Goal: Information Seeking & Learning: Learn about a topic

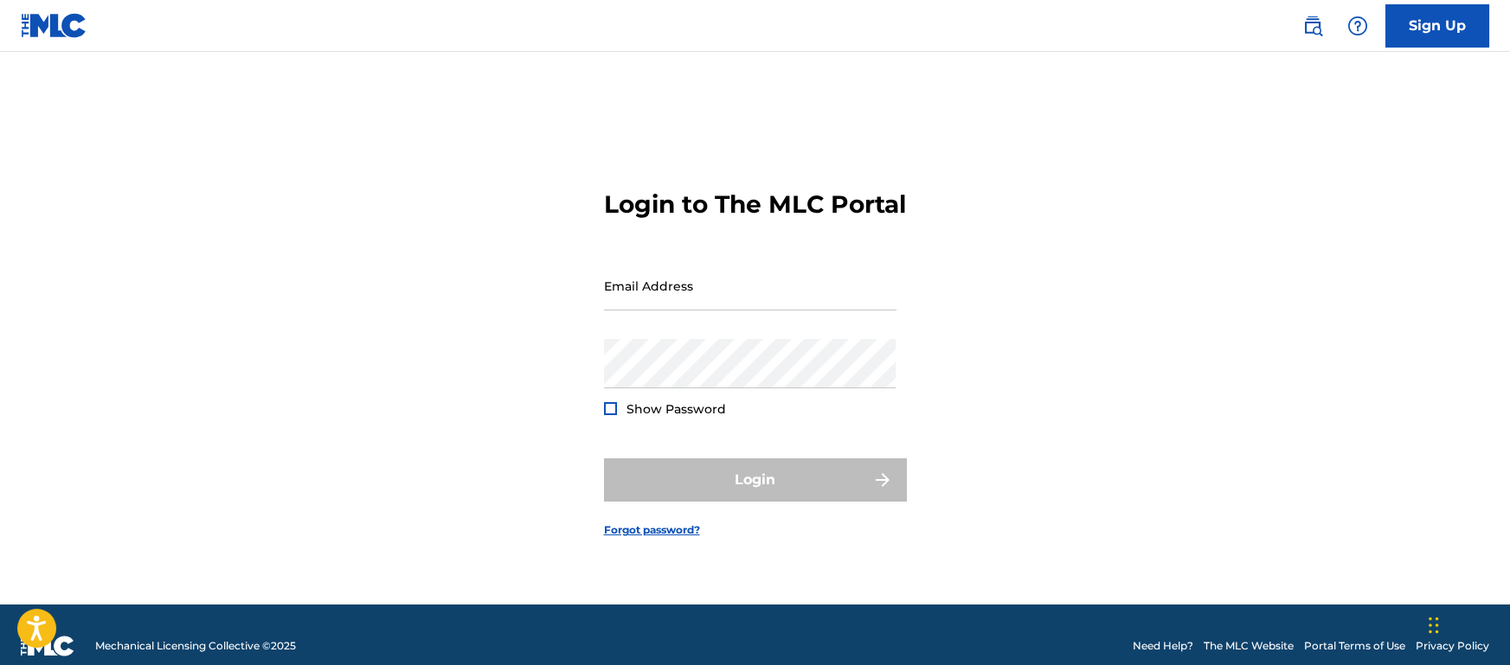
type input "[EMAIL_ADDRESS][DOMAIN_NAME]"
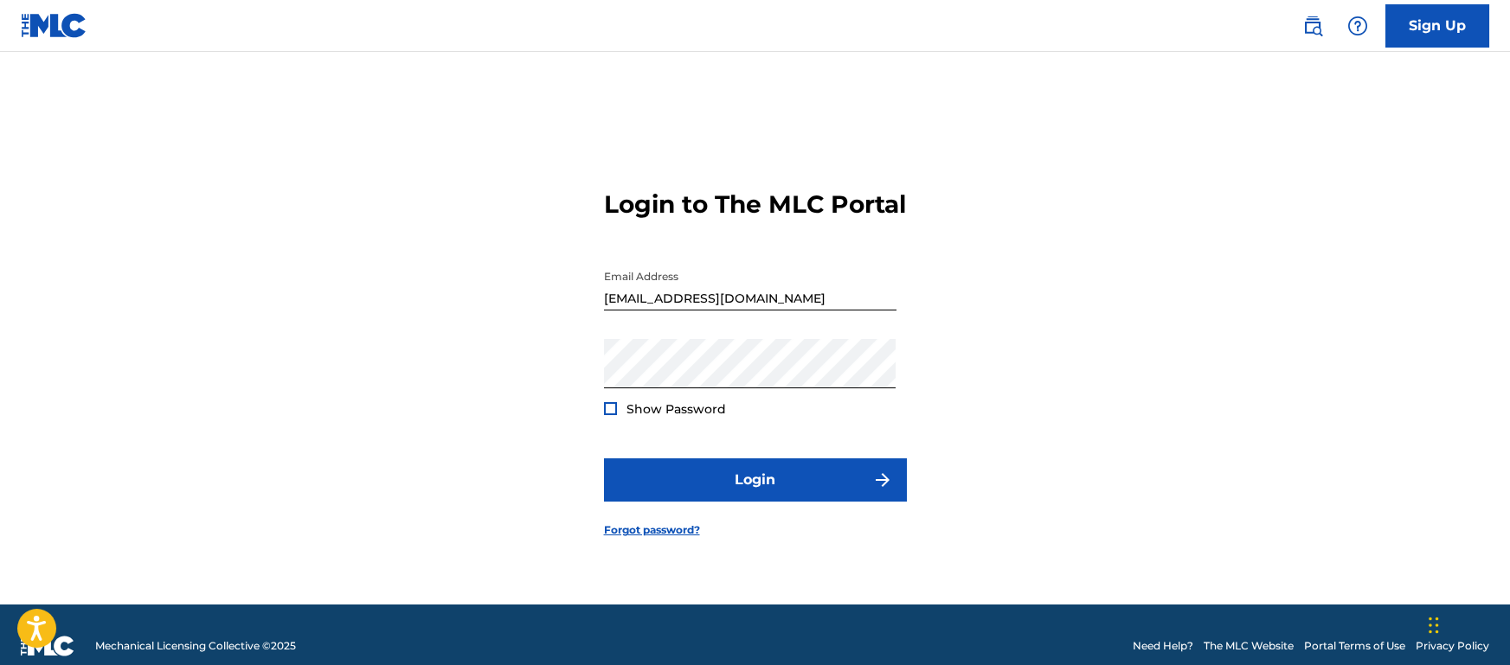
click at [674, 474] on div "Login" at bounding box center [755, 480] width 303 height 43
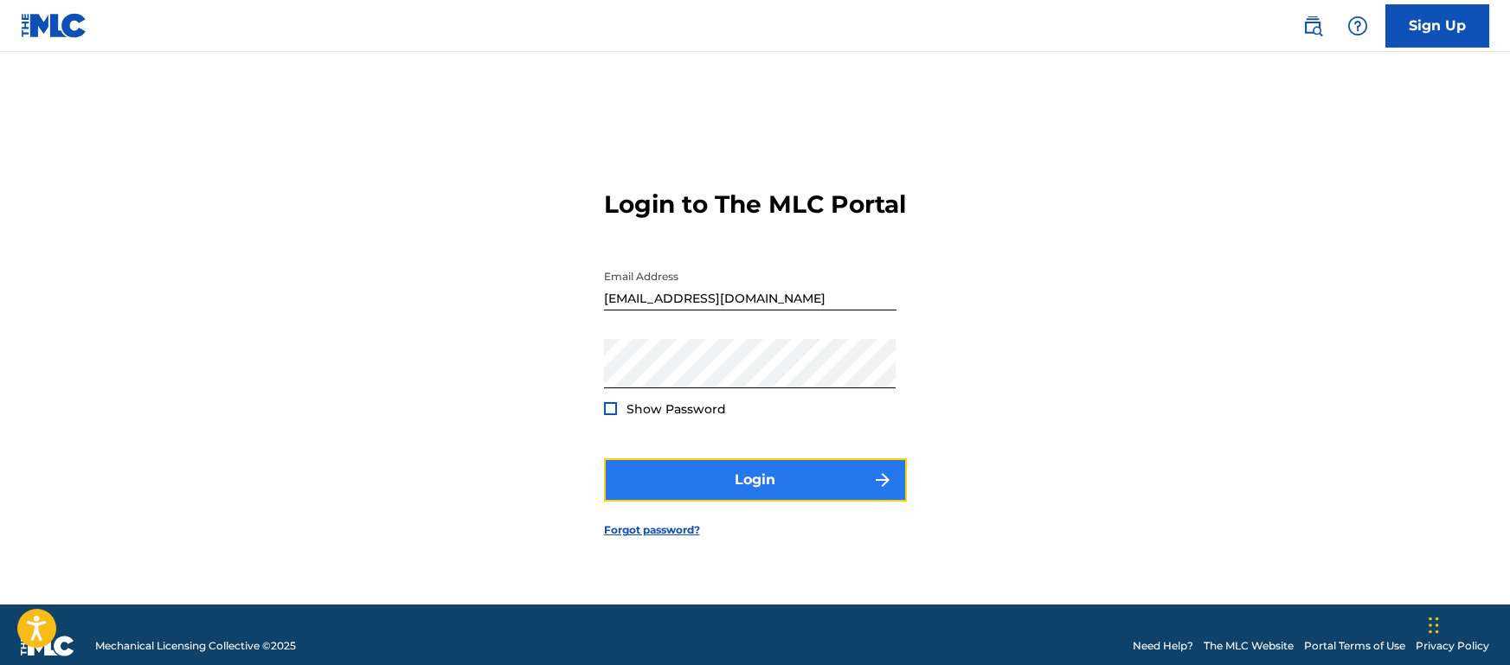
click at [701, 476] on button "Login" at bounding box center [755, 480] width 303 height 43
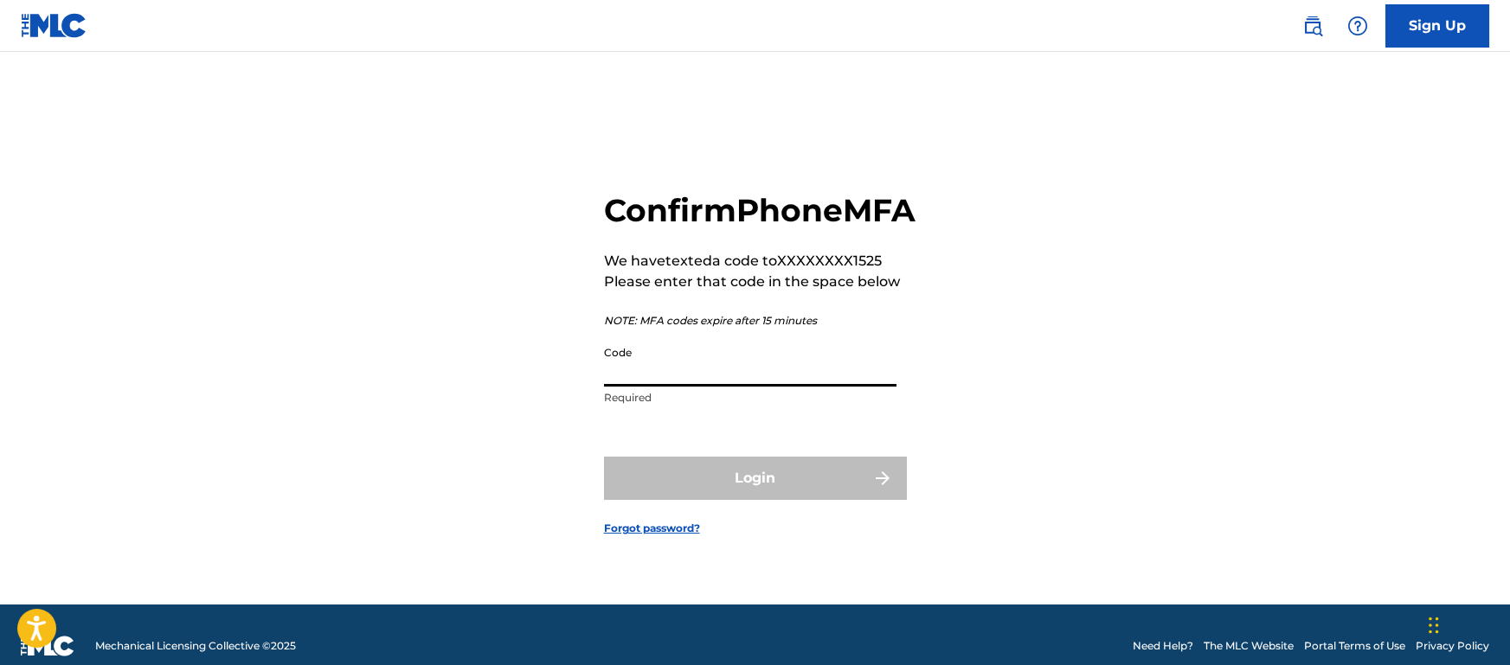
click at [858, 387] on input "Code" at bounding box center [750, 362] width 293 height 49
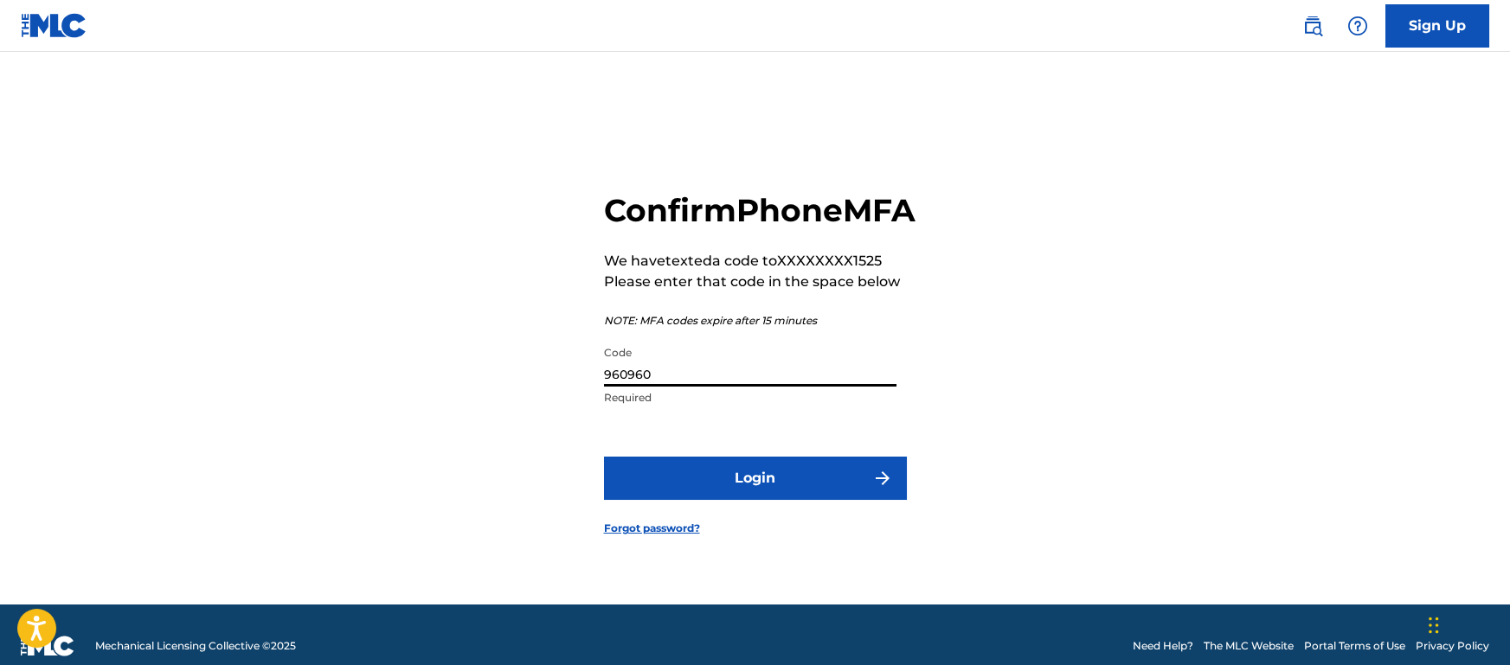
type input "960960"
click at [604, 457] on button "Login" at bounding box center [755, 478] width 303 height 43
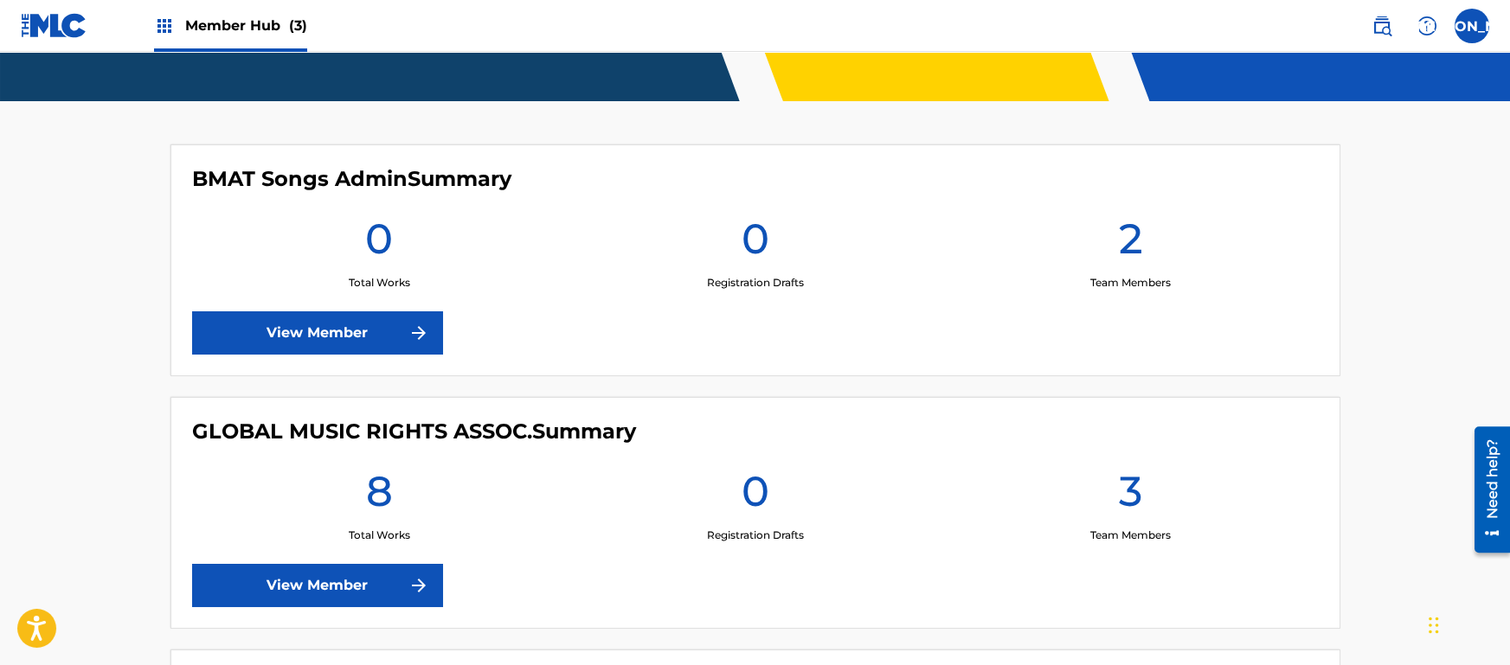
scroll to position [623, 0]
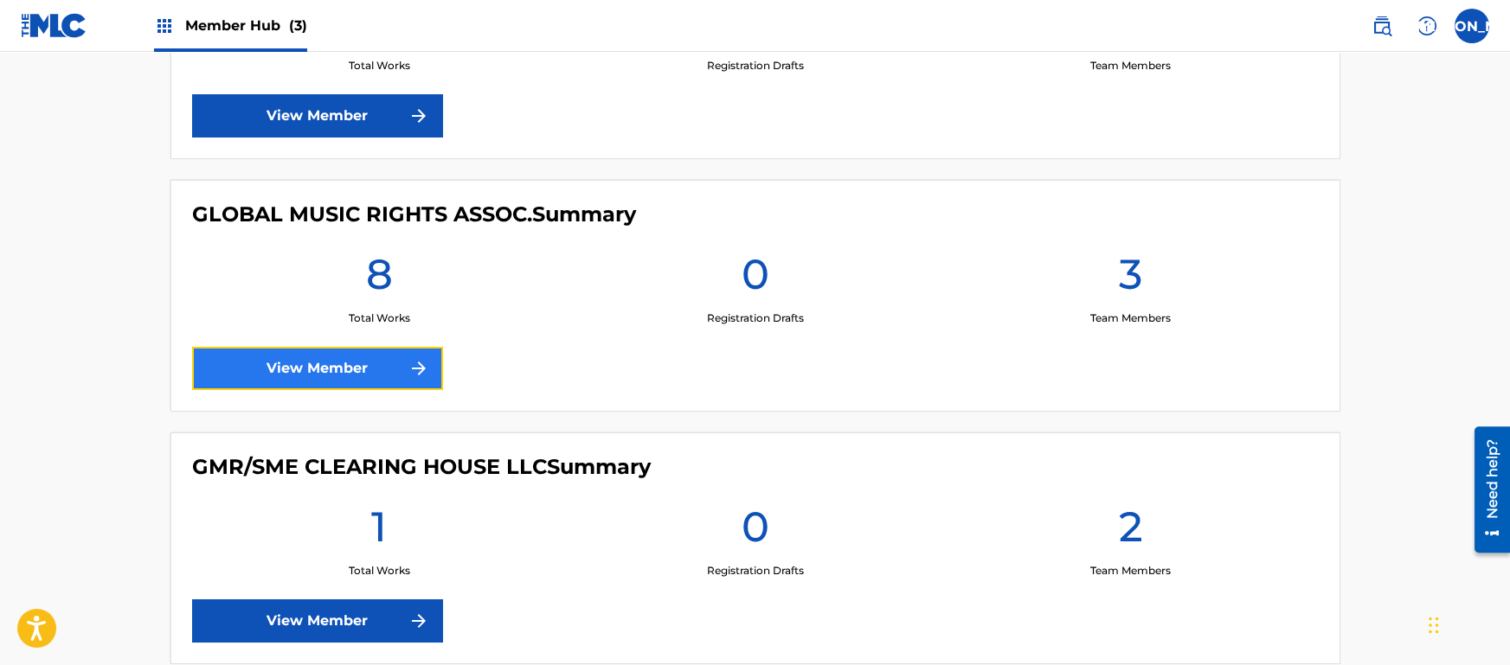
click at [428, 376] on img at bounding box center [418, 368] width 21 height 21
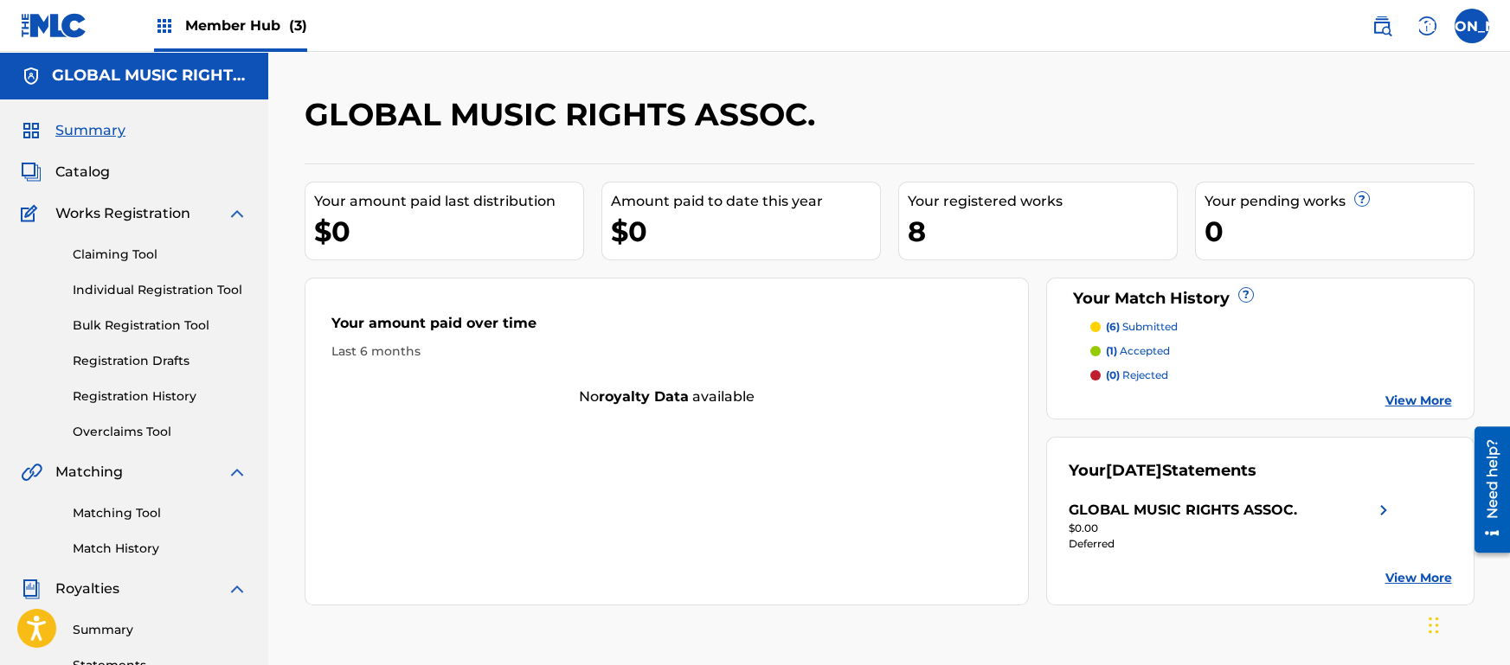
click at [562, 482] on div "Your amount paid over time Last 6 months No royalty data available" at bounding box center [667, 442] width 725 height 328
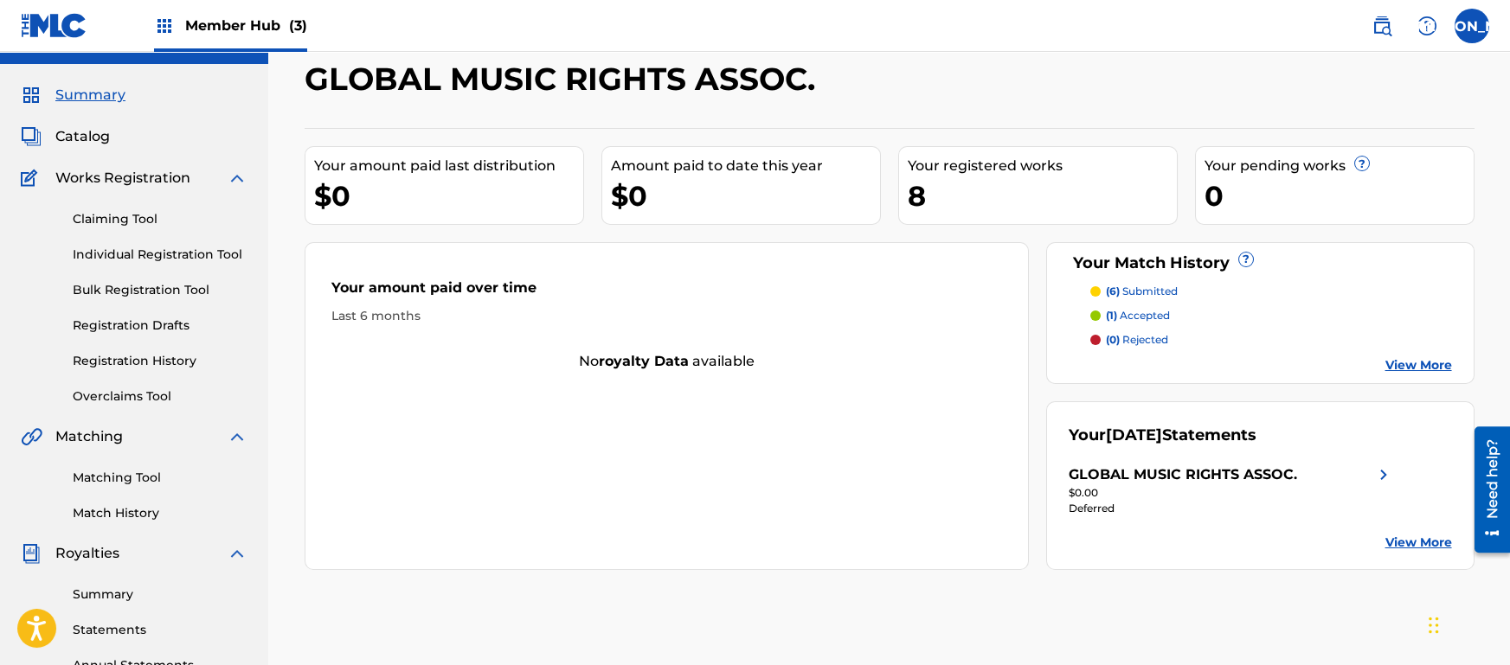
scroll to position [27, 0]
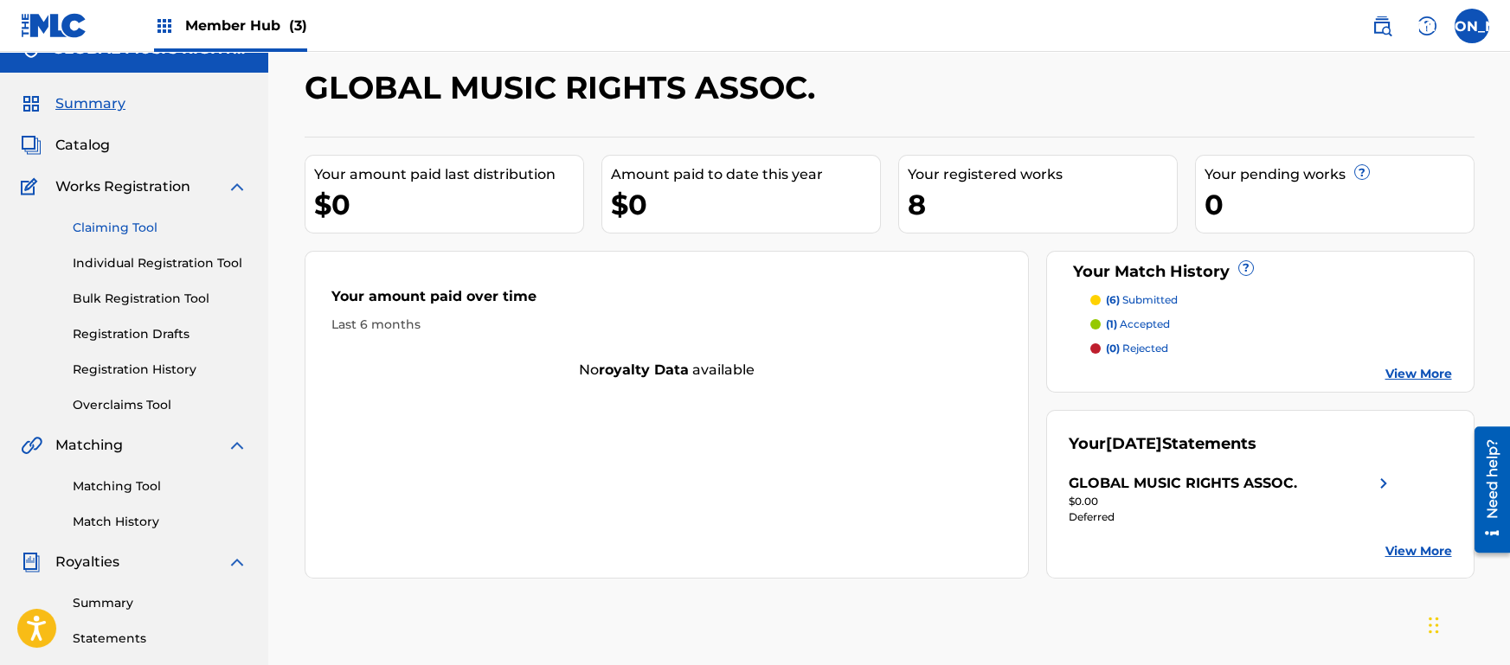
click at [124, 225] on link "Claiming Tool" at bounding box center [160, 228] width 175 height 18
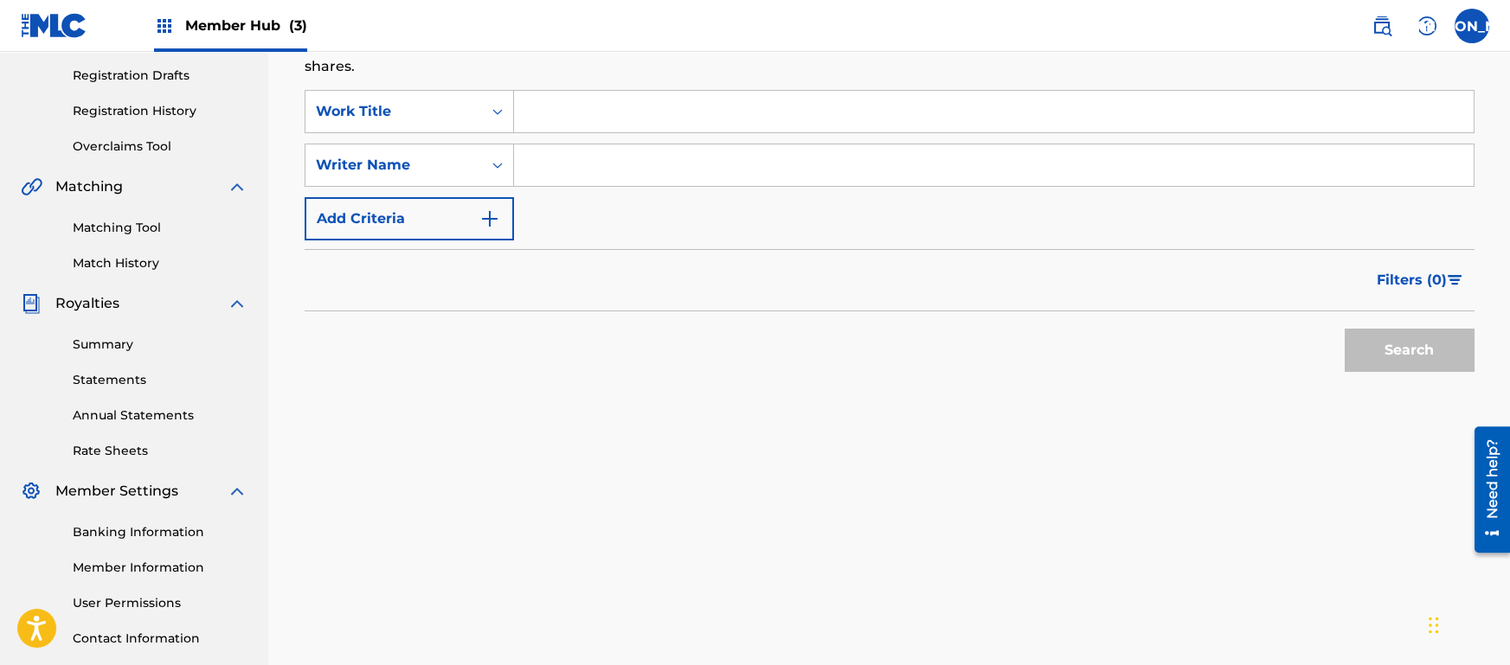
scroll to position [302, 0]
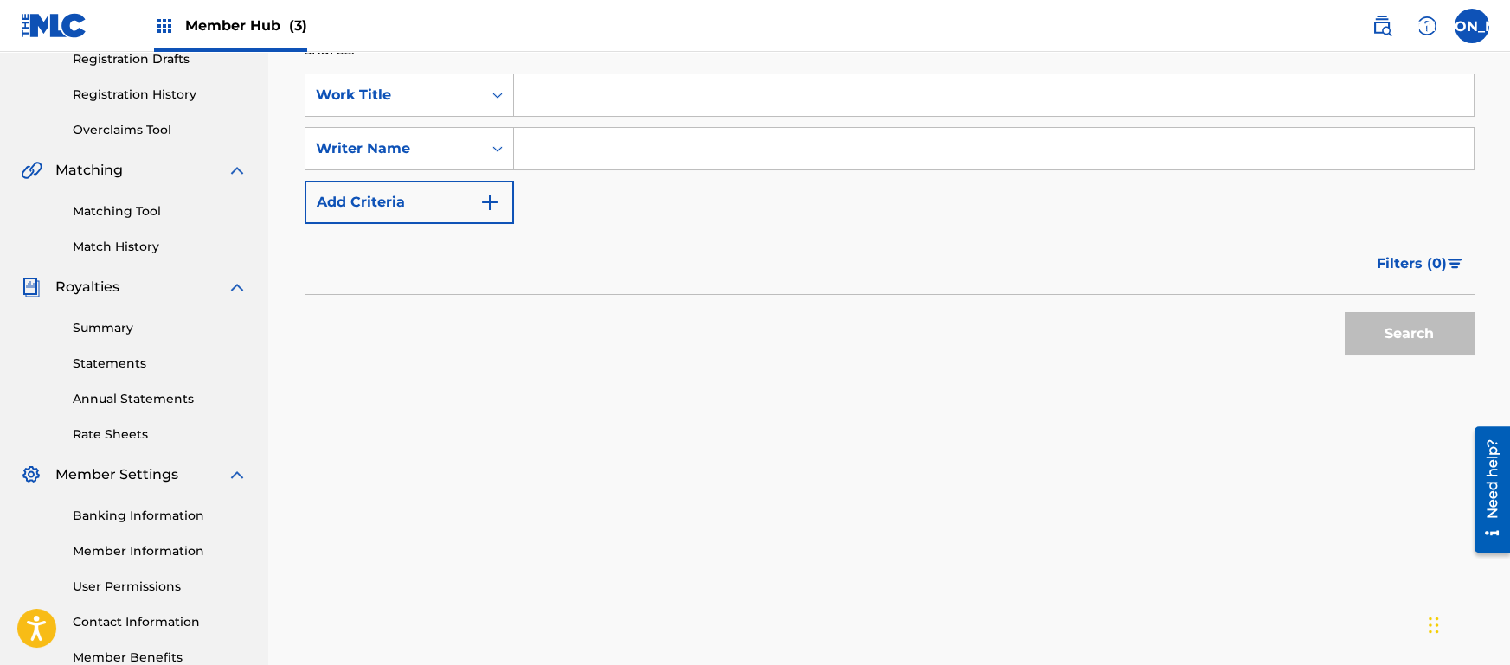
click at [653, 113] on input "Search Form" at bounding box center [994, 95] width 960 height 42
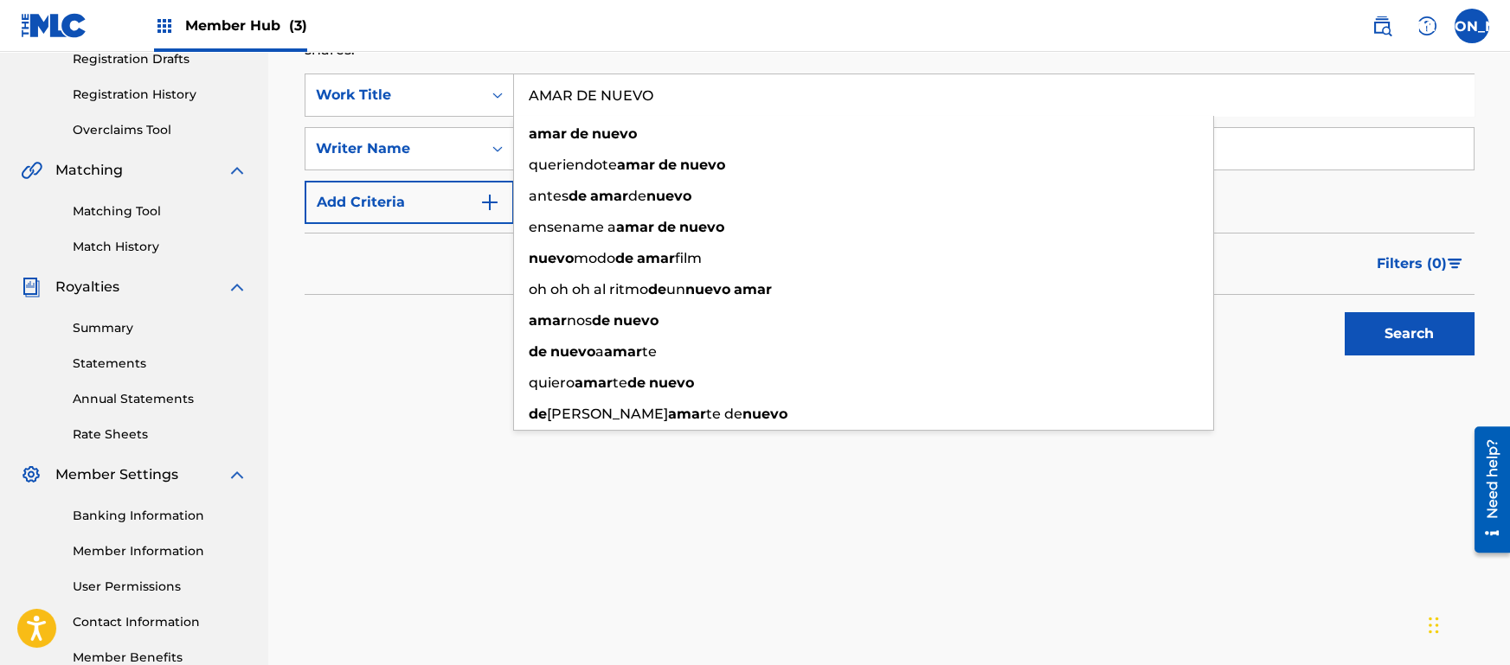
type input "AMAR DE NUEVO"
click at [1345, 312] on button "Search" at bounding box center [1410, 333] width 130 height 43
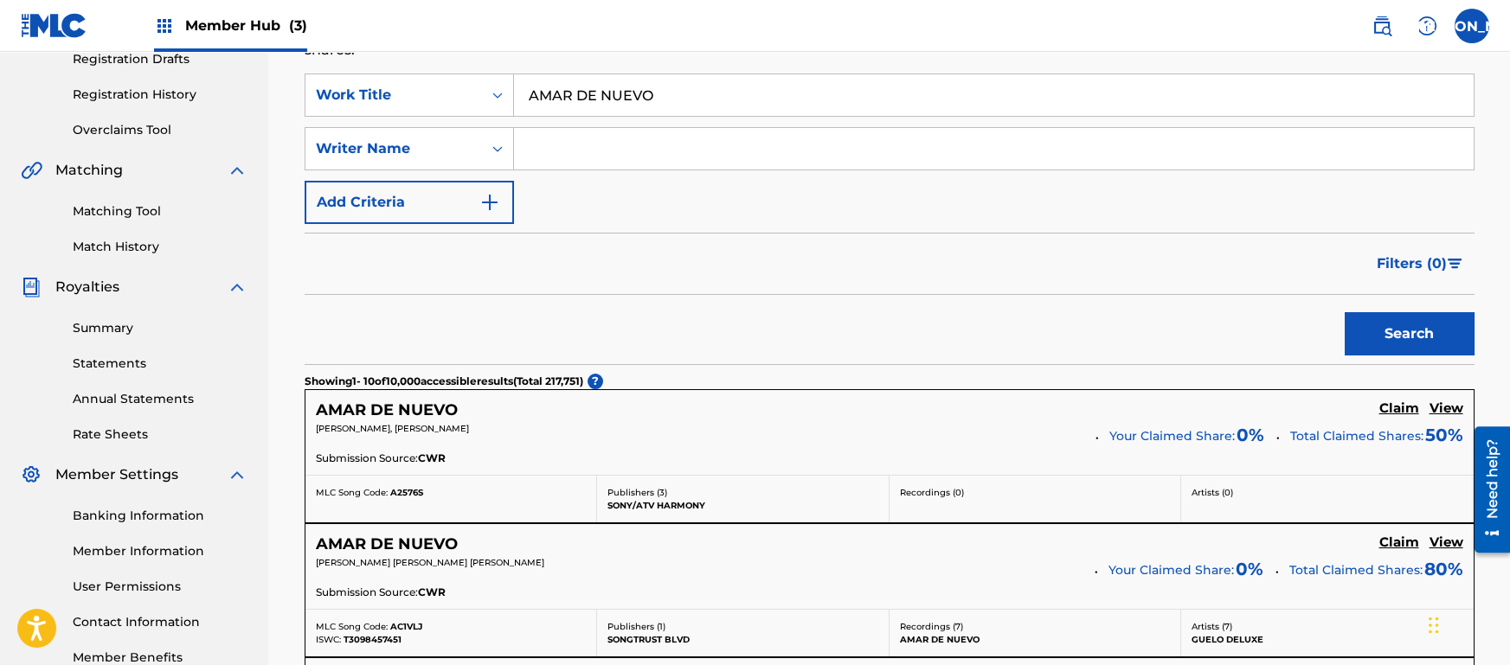
click at [655, 149] on input "Search Form" at bounding box center [994, 149] width 960 height 42
drag, startPoint x: 655, startPoint y: 149, endPoint x: 679, endPoint y: 201, distance: 57.3
click at [679, 201] on div "SearchWithCriteria8cc66da9-0504-4e5a-894d-ca7564f1f7eb Work Title AMAR DE NUEVO…" at bounding box center [890, 149] width 1170 height 151
drag, startPoint x: 1388, startPoint y: 332, endPoint x: 987, endPoint y: 264, distance: 407.3
click at [987, 264] on form "SearchWithCriteria8cc66da9-0504-4e5a-894d-ca7564f1f7eb Work Title AMAR DE NUEVO…" at bounding box center [890, 219] width 1170 height 291
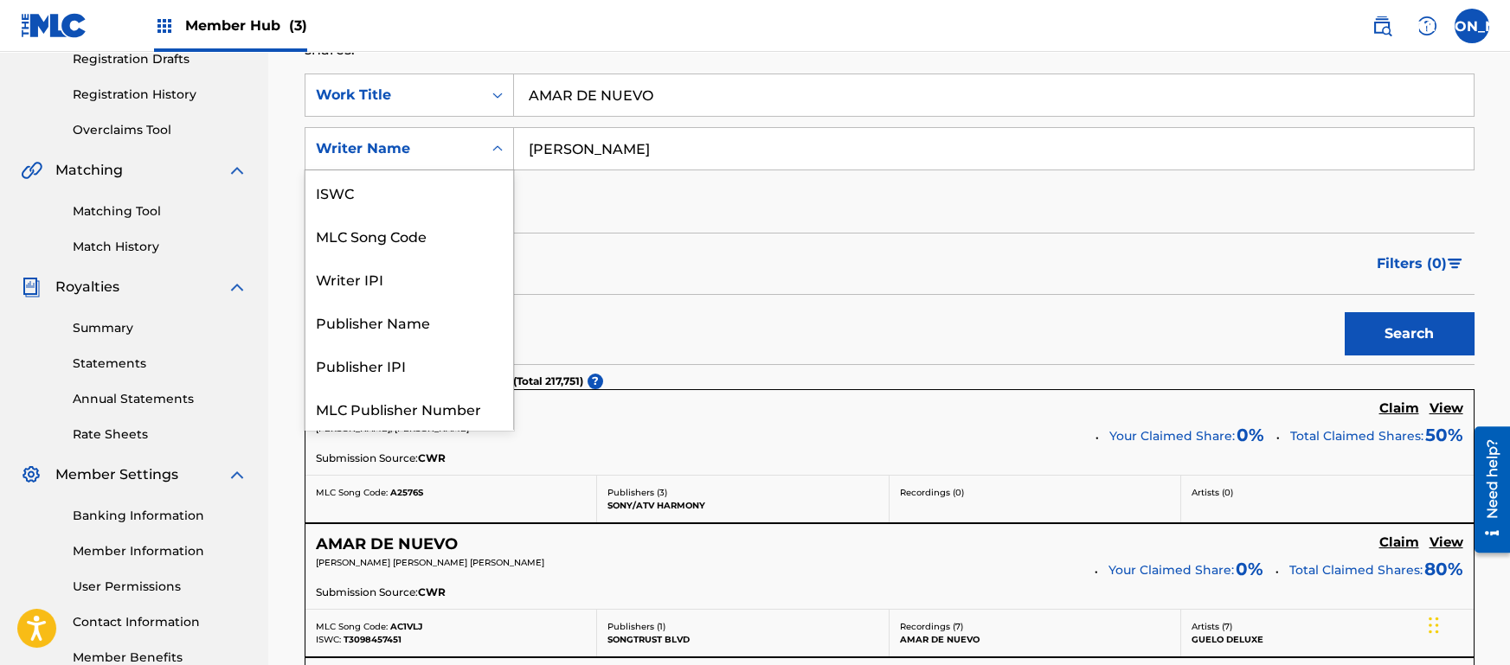
click at [459, 144] on div "Writer Name" at bounding box center [394, 148] width 156 height 21
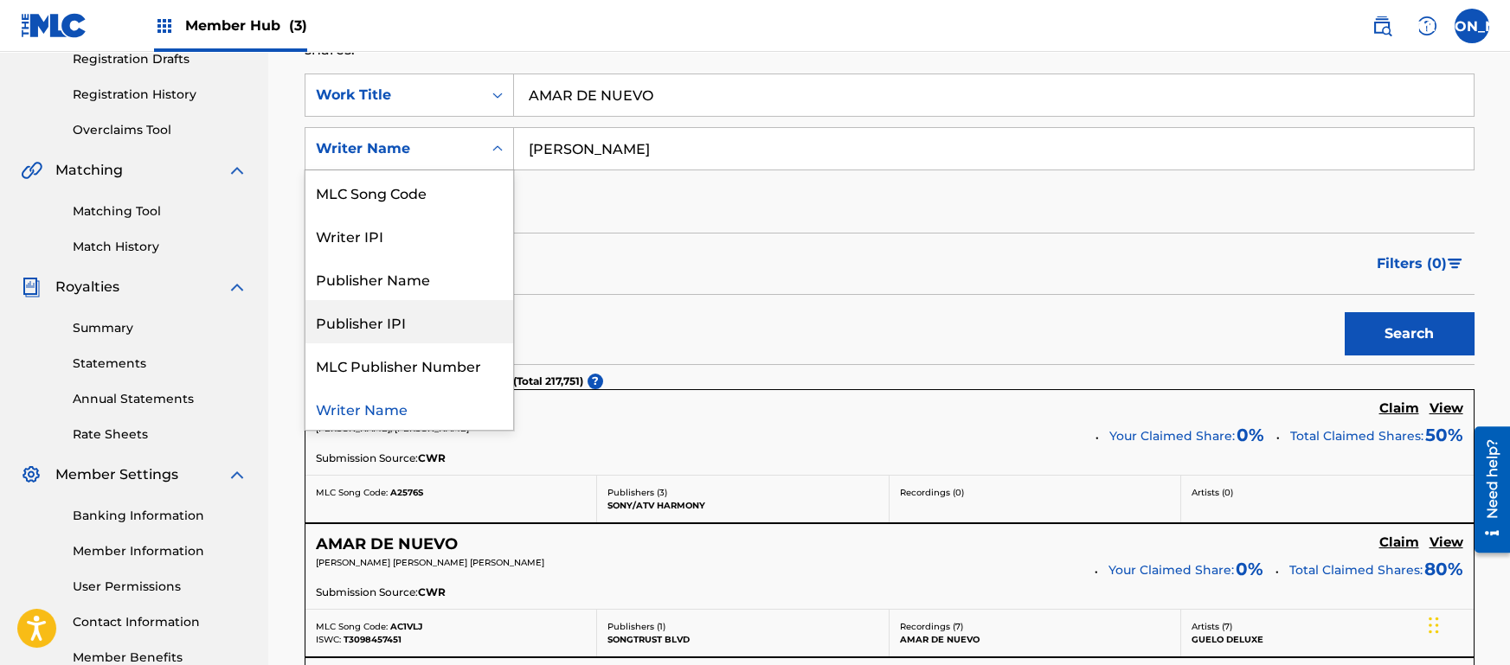
click at [575, 321] on div "Search" at bounding box center [890, 329] width 1170 height 69
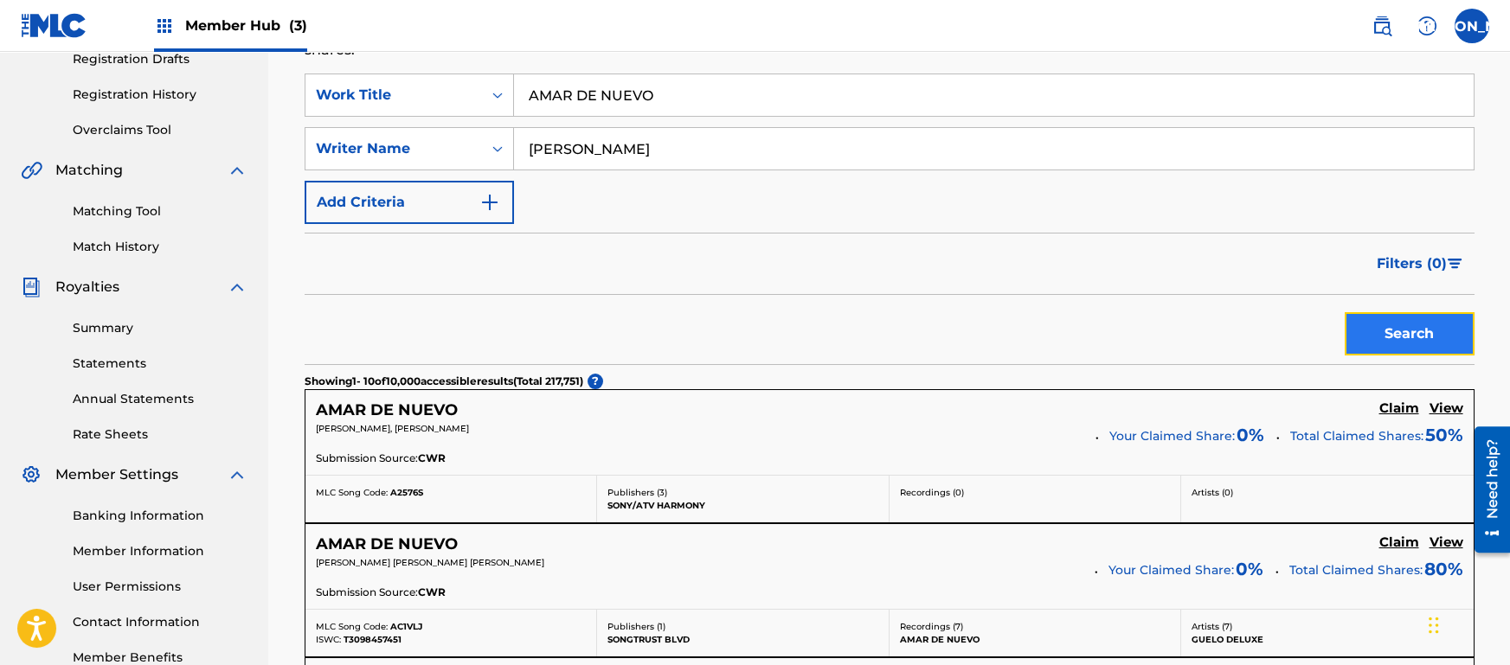
click at [1345, 331] on button "Search" at bounding box center [1410, 333] width 130 height 43
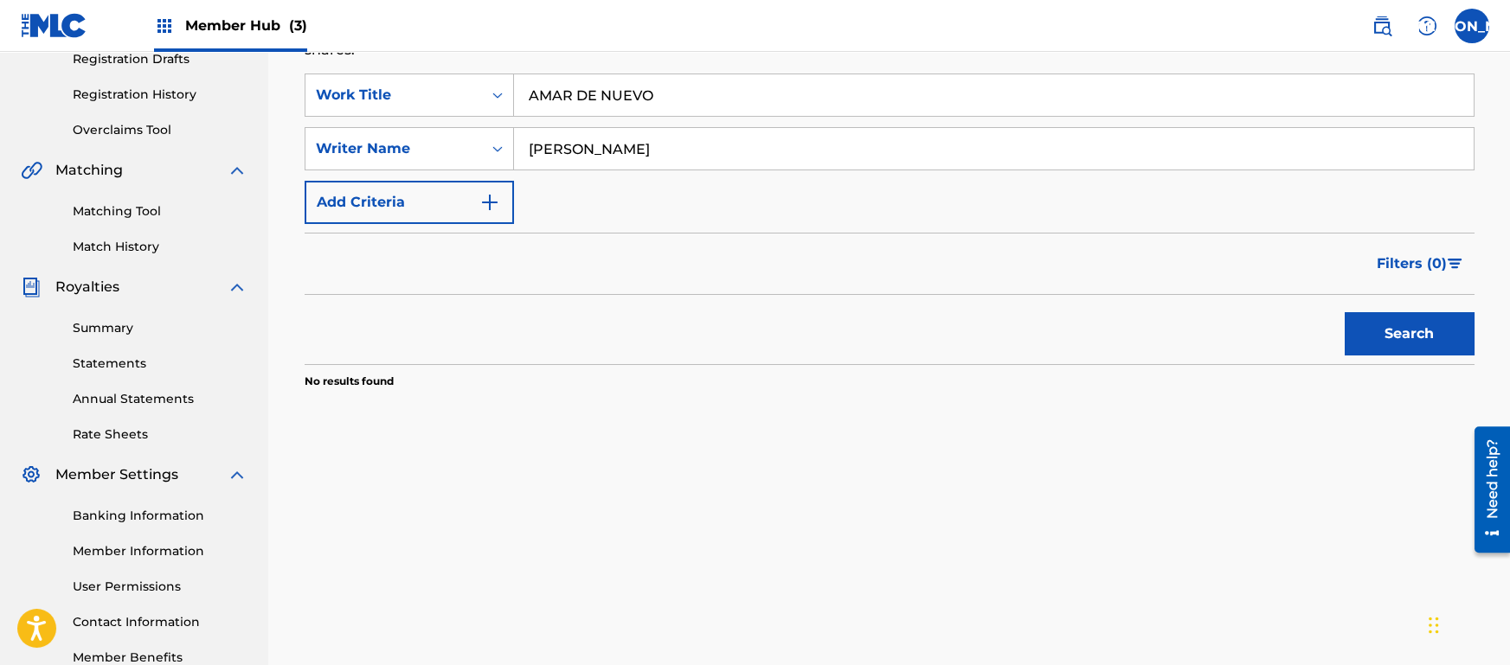
click at [1127, 316] on div "Search" at bounding box center [890, 329] width 1170 height 69
click at [665, 142] on input "[PERSON_NAME]" at bounding box center [994, 149] width 960 height 42
type input "[PERSON_NAME]"
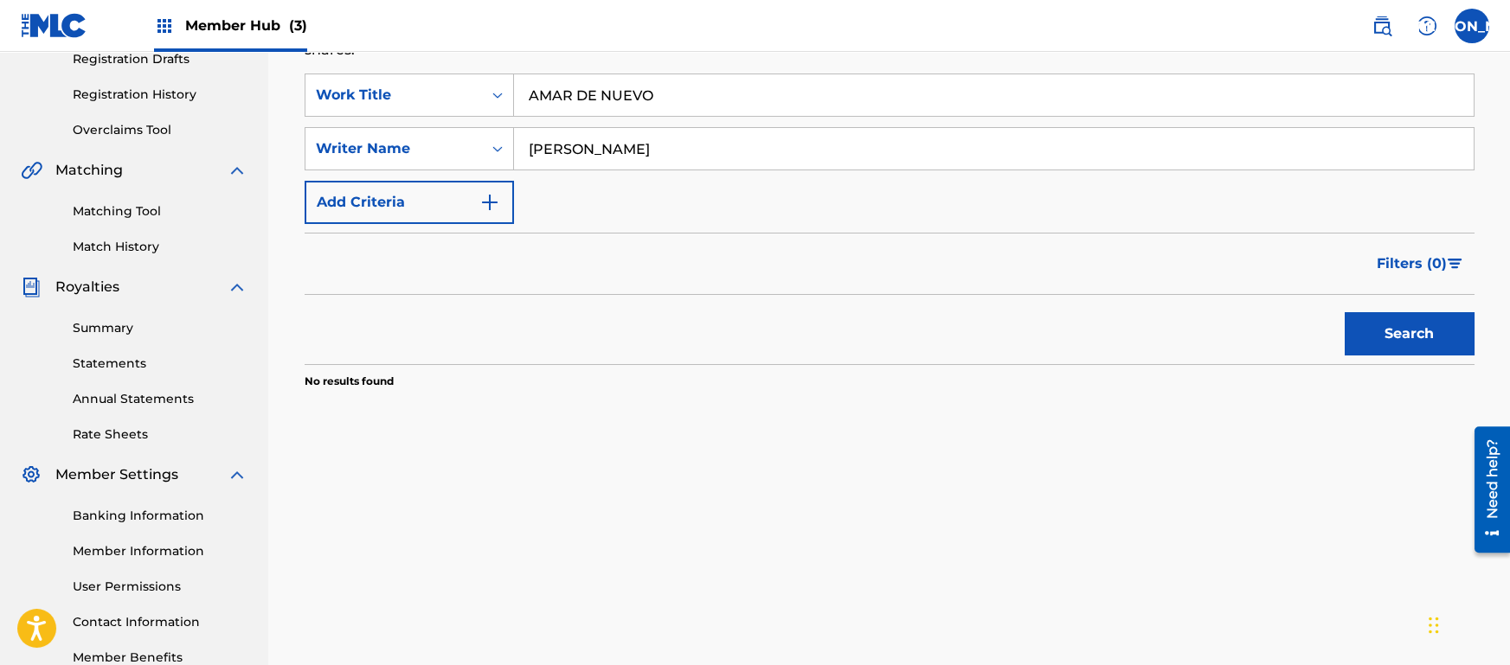
click at [1345, 312] on button "Search" at bounding box center [1410, 333] width 130 height 43
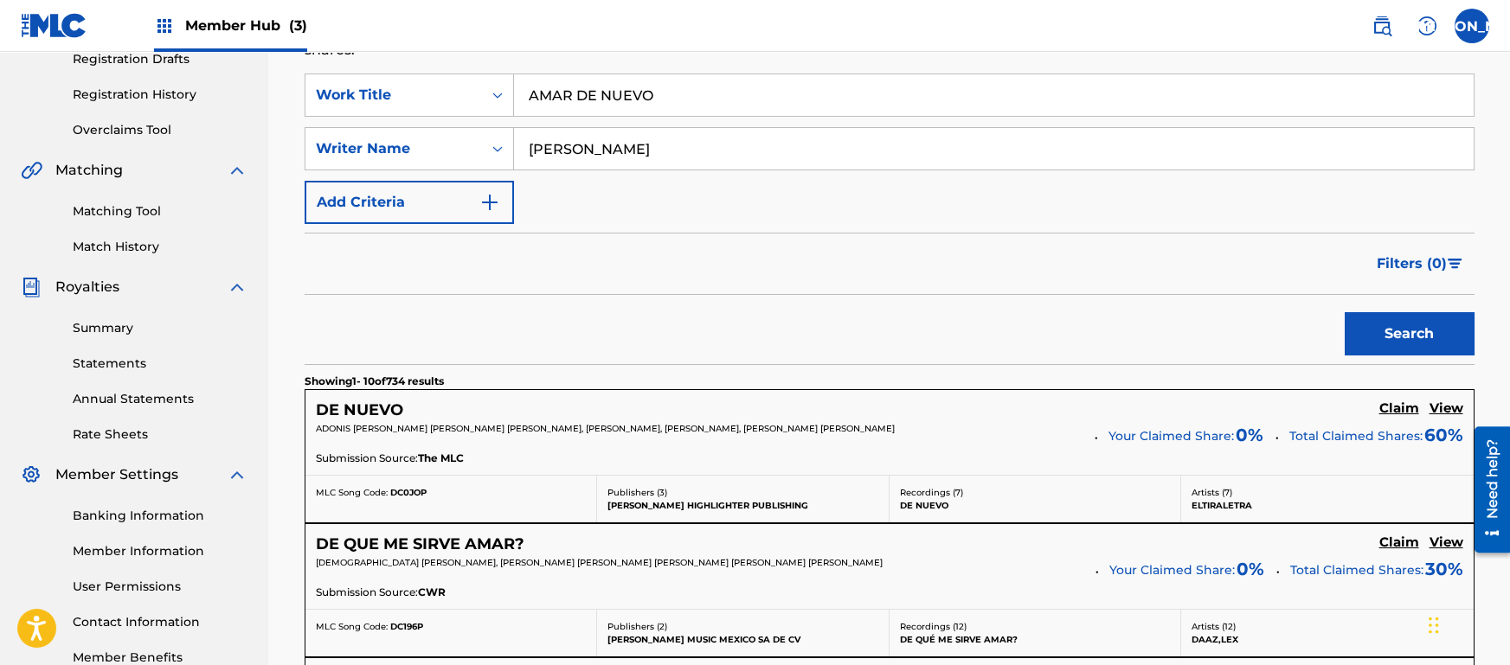
click at [875, 287] on div "Filters ( 0 )" at bounding box center [890, 264] width 1170 height 62
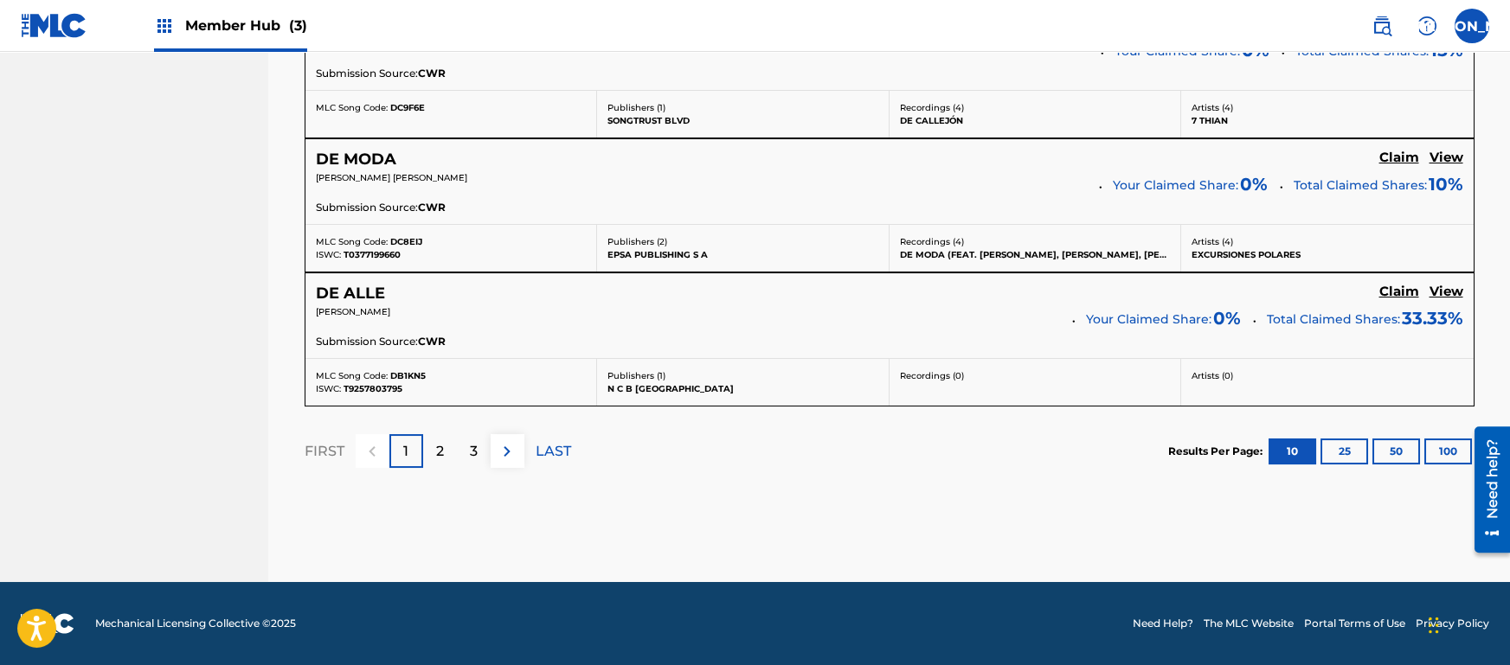
scroll to position [1770, 0]
click at [428, 450] on div "2" at bounding box center [440, 451] width 34 height 34
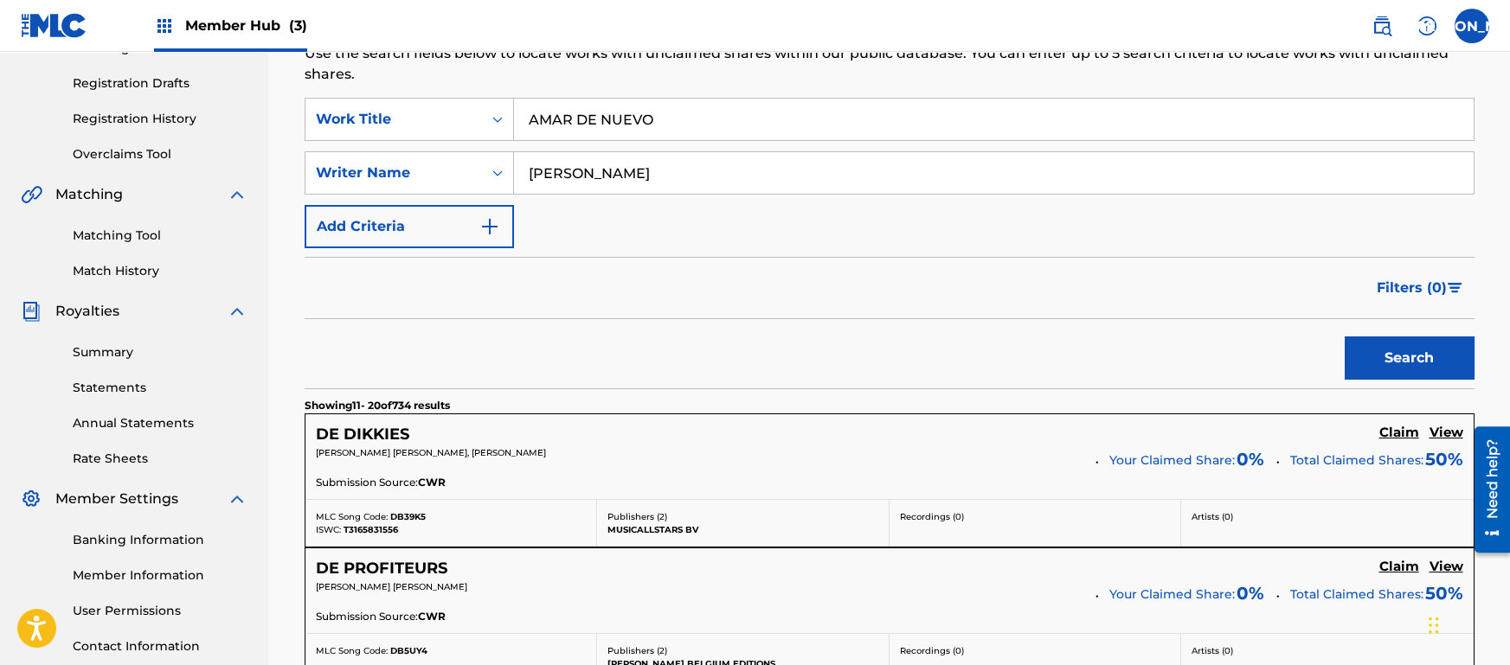
scroll to position [0, 0]
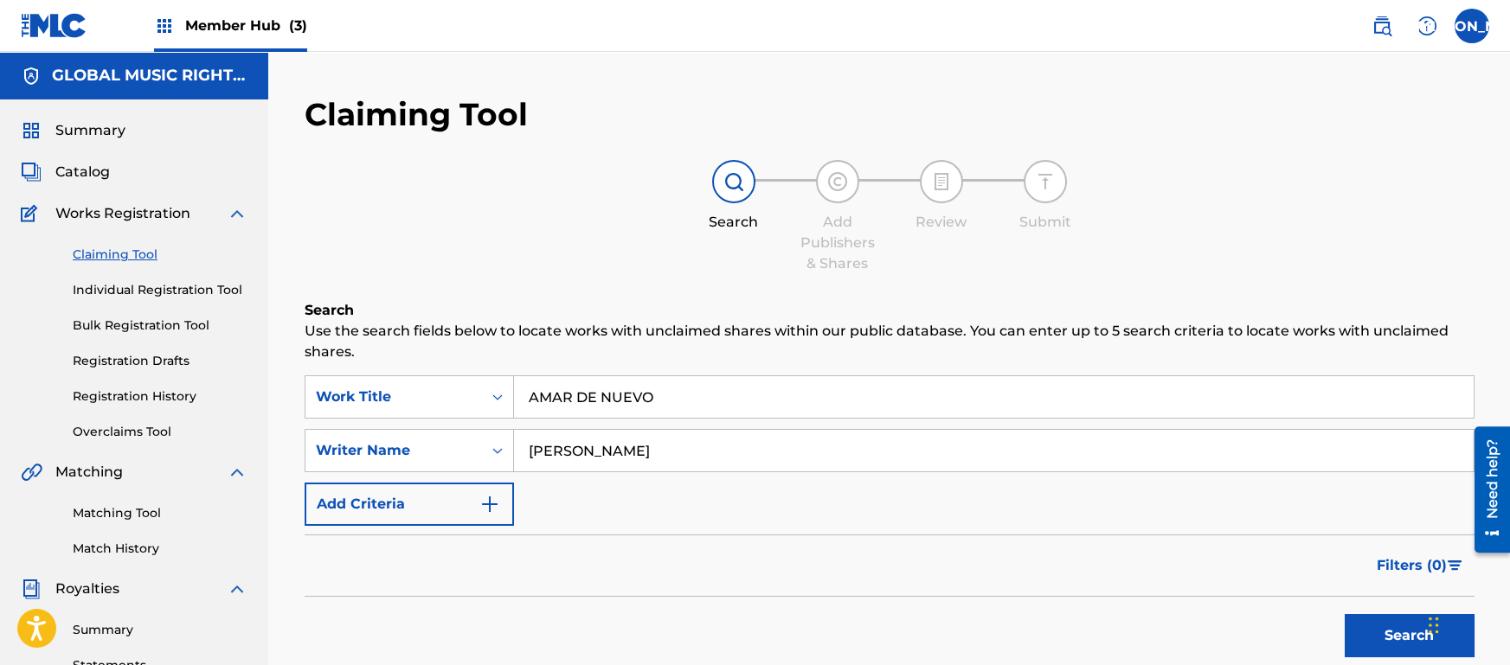
click at [82, 191] on div "Summary Catalog Works Registration Claiming Tool Individual Registration Tool B…" at bounding box center [134, 545] width 268 height 891
click at [44, 158] on div "Summary Catalog Works Registration Claiming Tool Individual Registration Tool B…" at bounding box center [134, 545] width 268 height 891
click at [61, 163] on span "Catalog" at bounding box center [82, 172] width 55 height 21
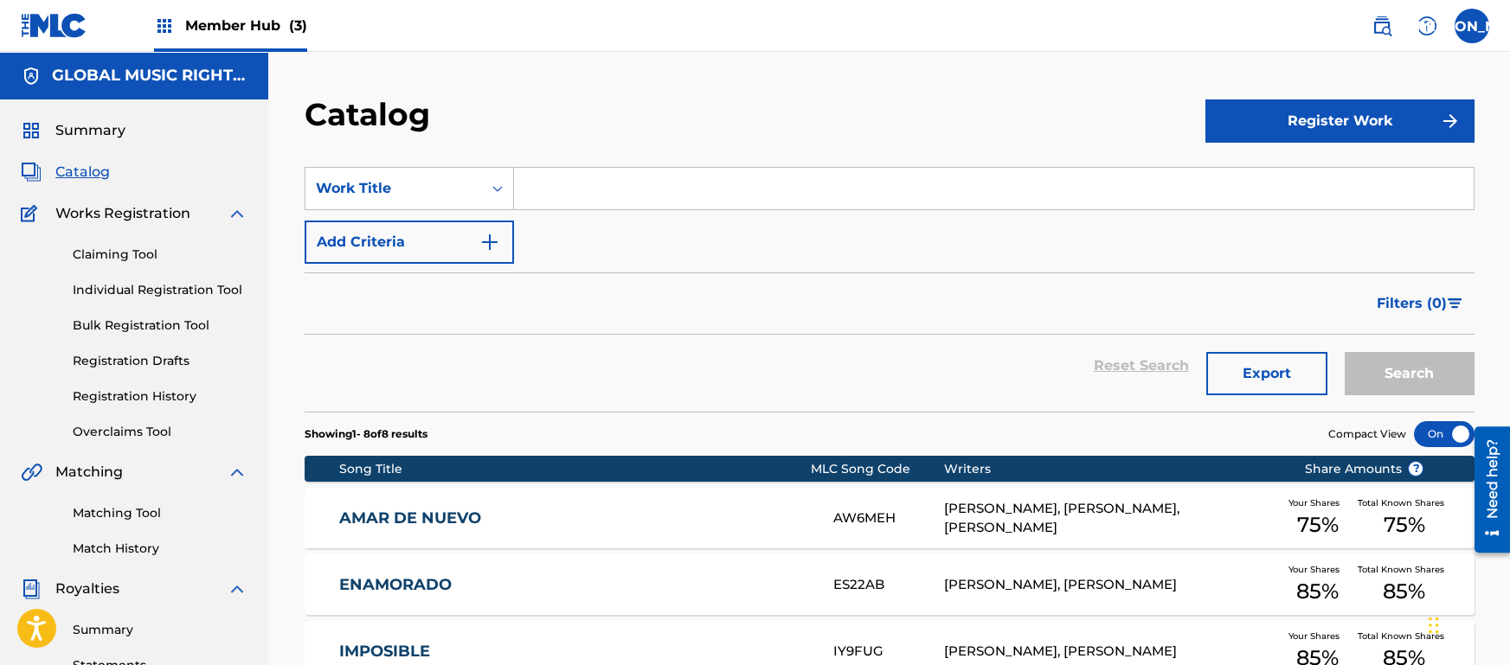
click at [649, 322] on div "Filters ( 0 )" at bounding box center [890, 304] width 1170 height 62
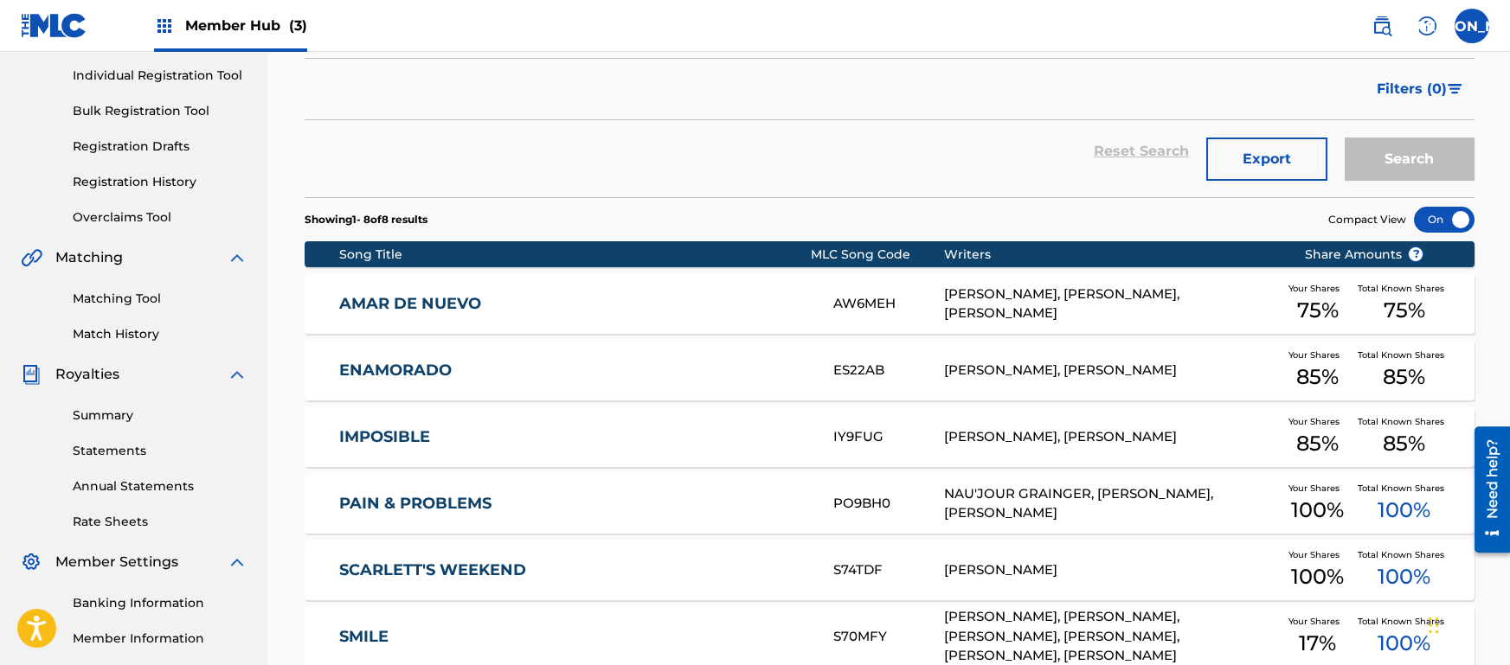
scroll to position [217, 0]
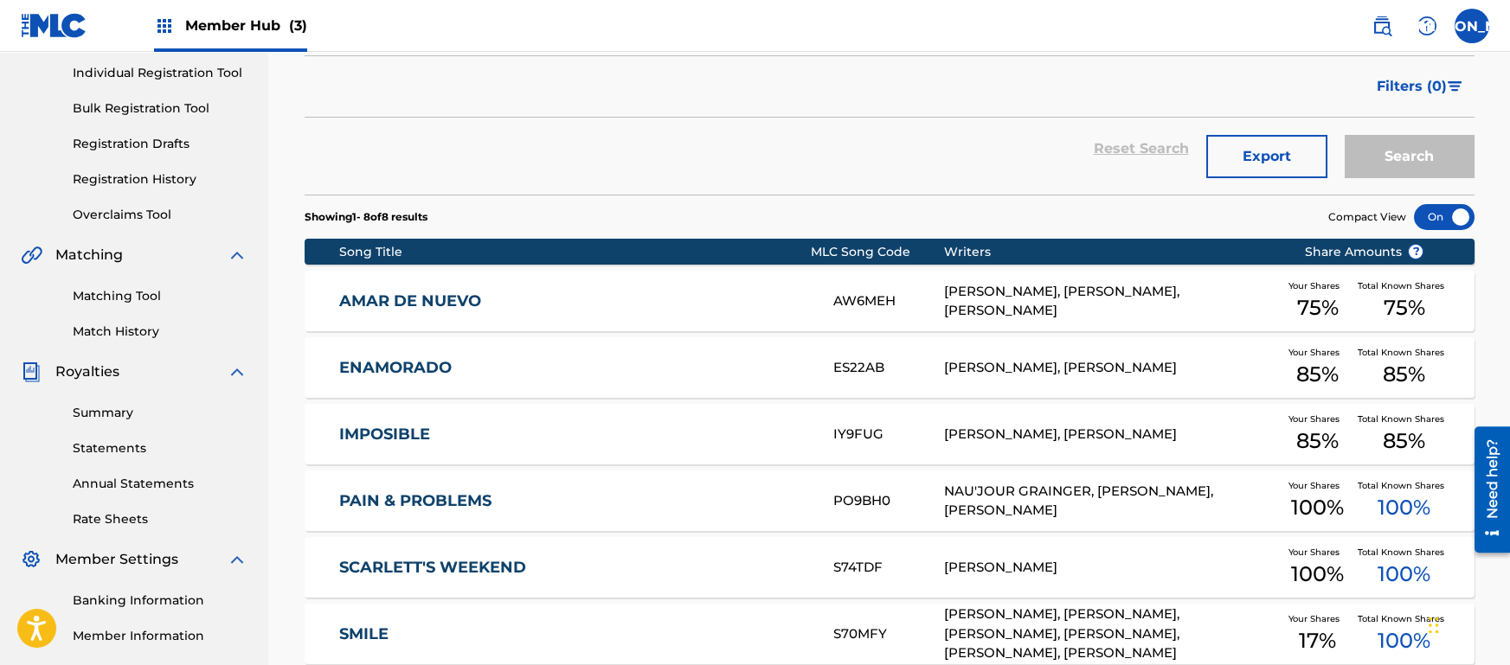
click at [1098, 305] on div "[PERSON_NAME], [PERSON_NAME], [PERSON_NAME]" at bounding box center [1110, 301] width 333 height 39
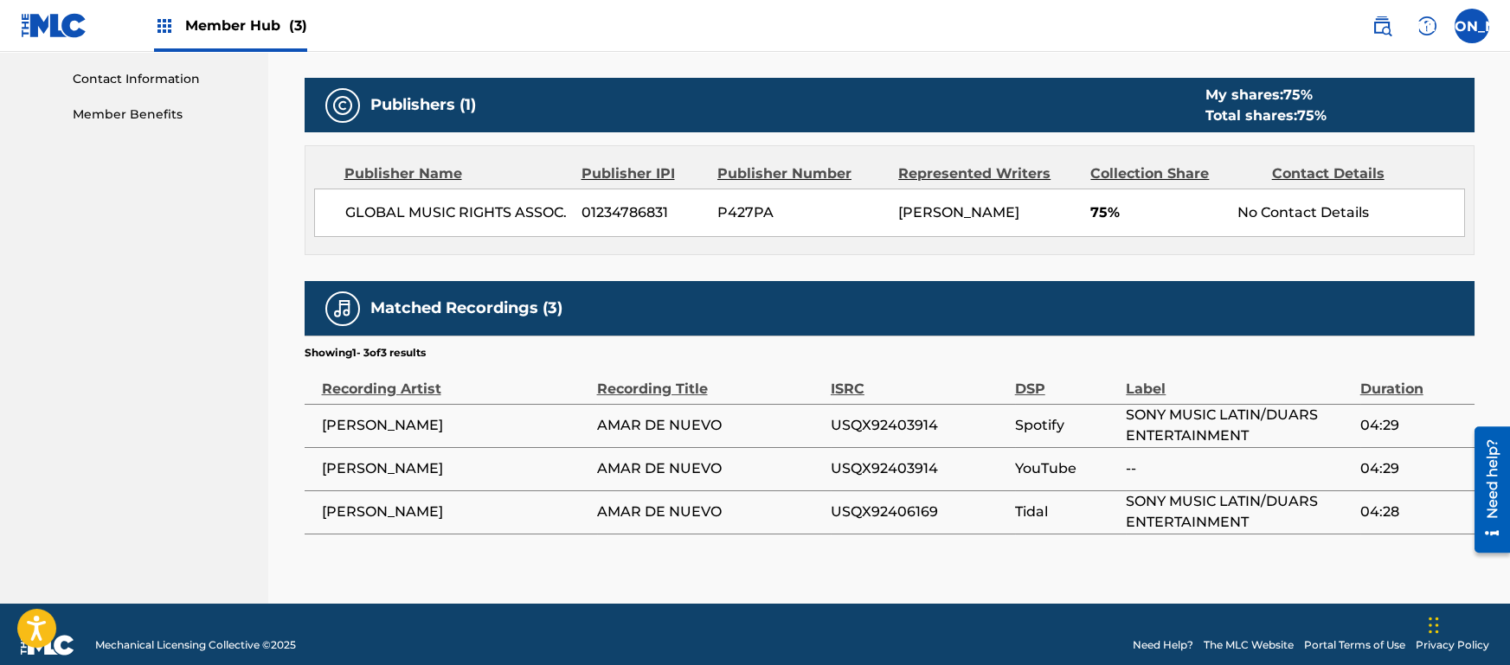
scroll to position [867, 0]
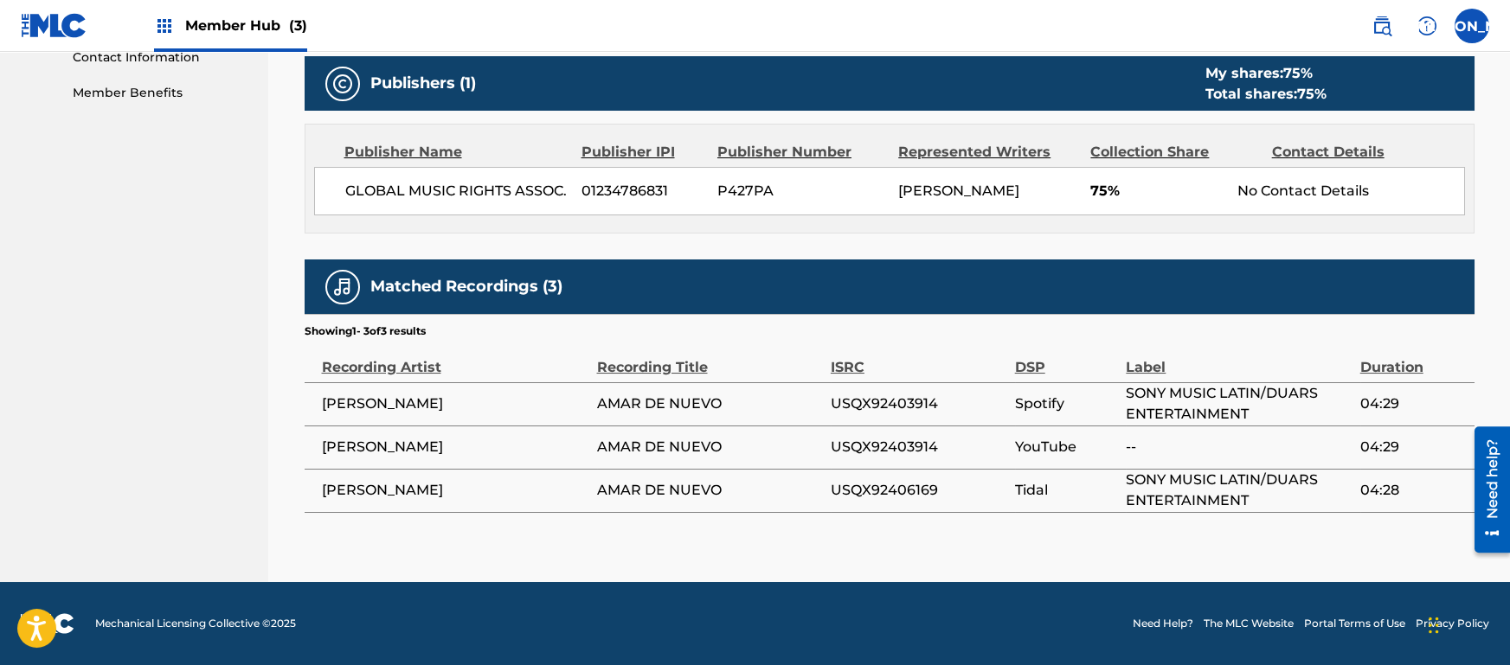
click at [1121, 260] on div "Matched Recordings (3)" at bounding box center [890, 287] width 1170 height 55
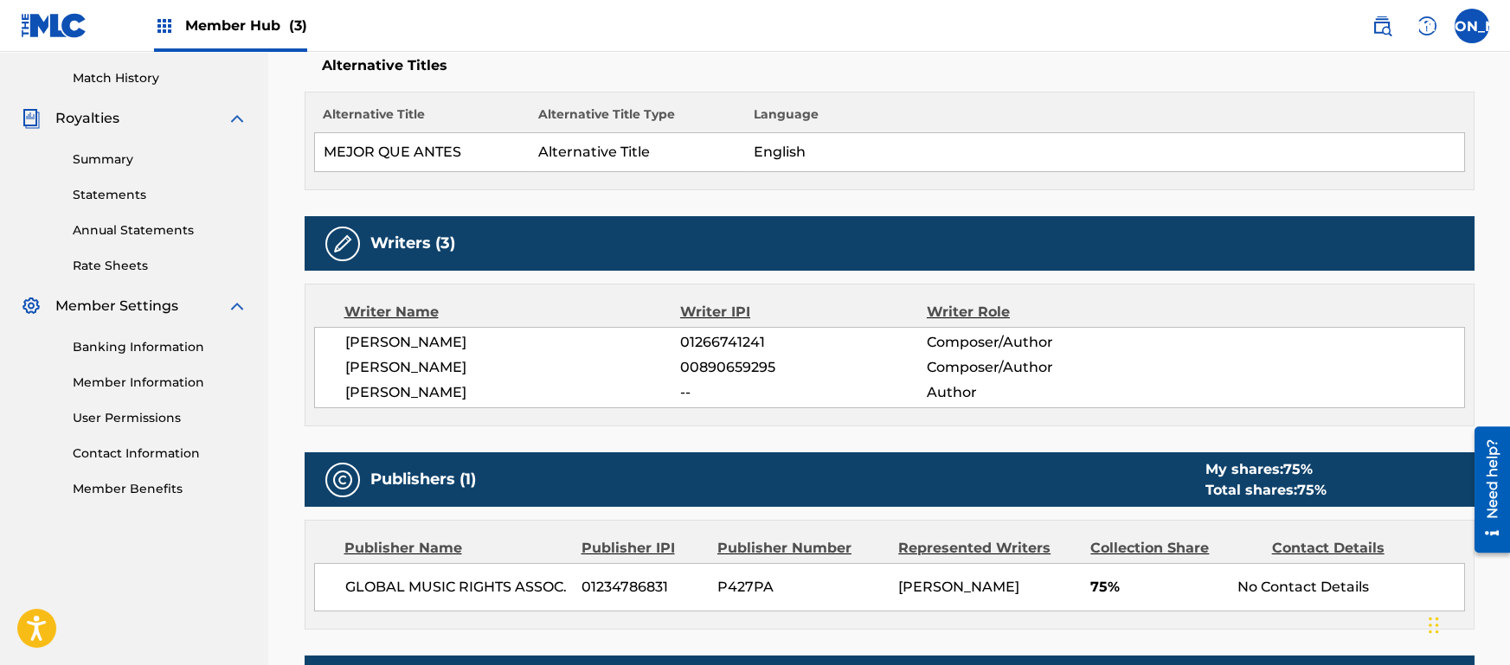
scroll to position [0, 0]
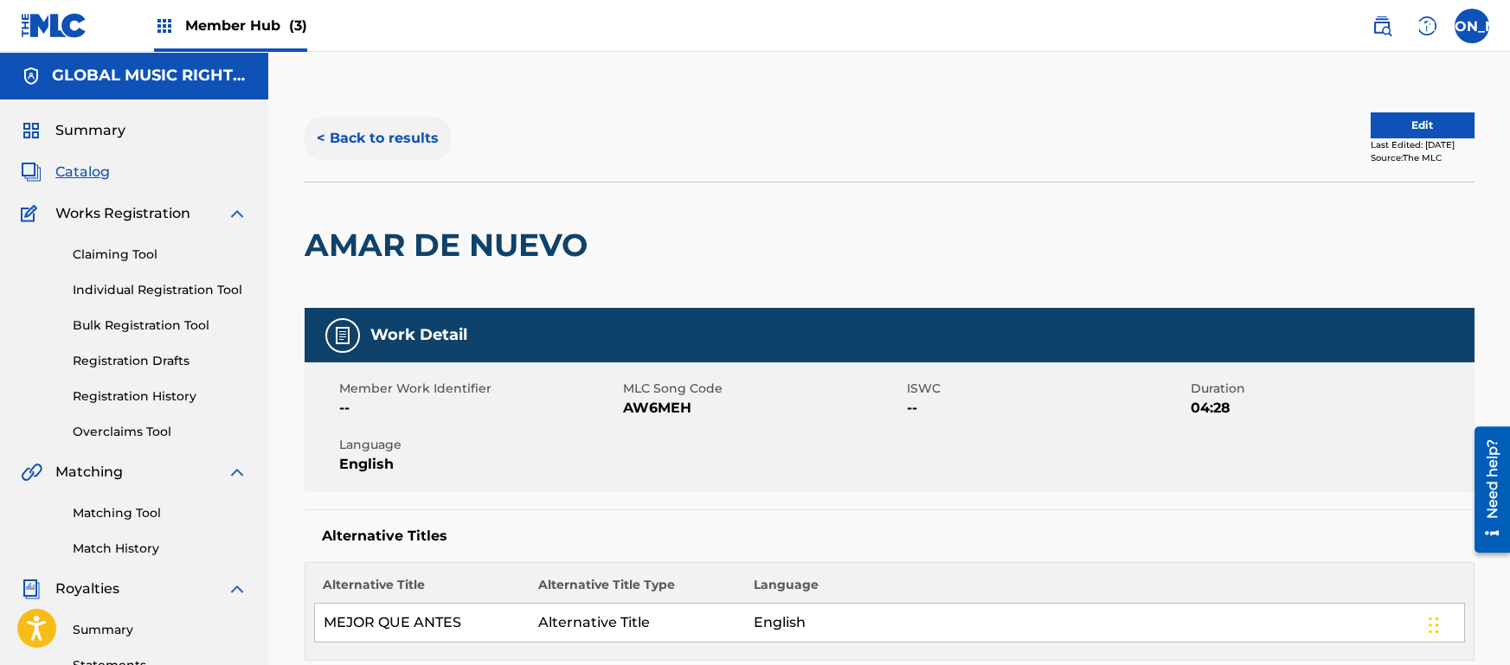
click at [388, 150] on button "< Back to results" at bounding box center [378, 138] width 146 height 43
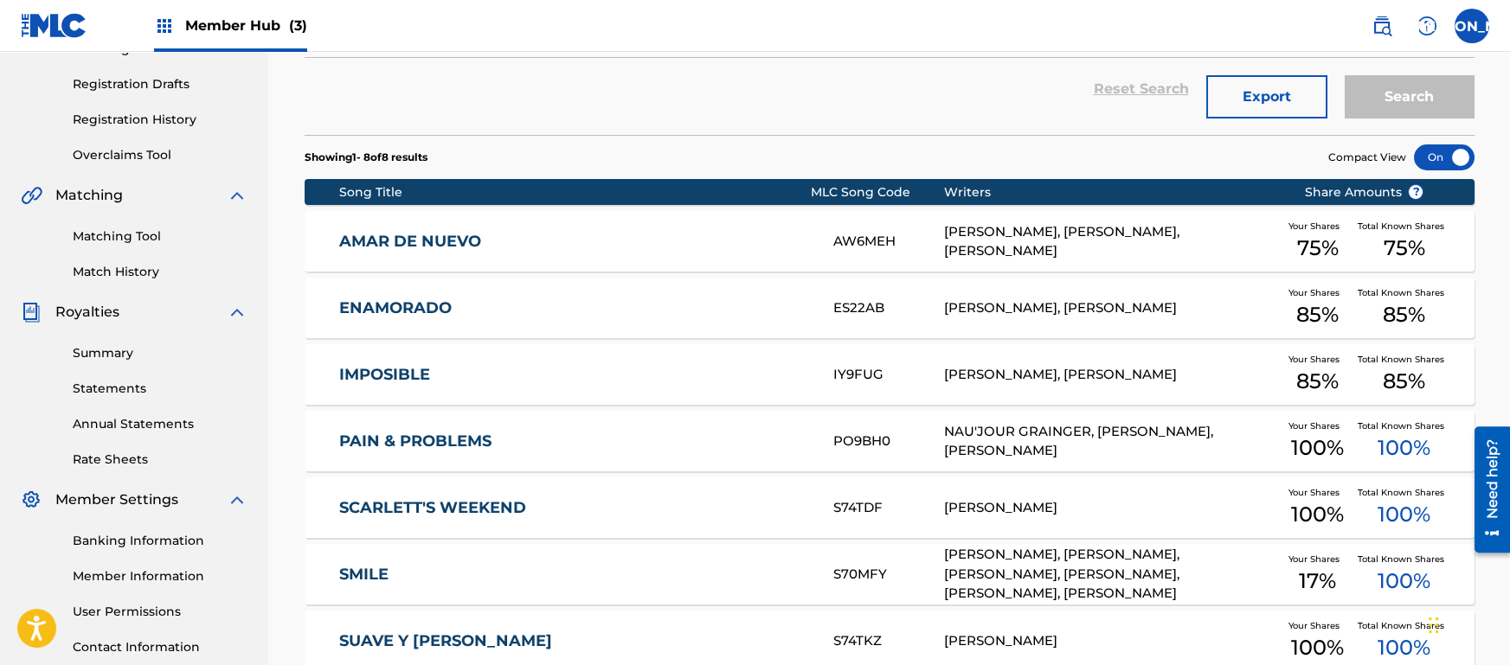
scroll to position [444, 0]
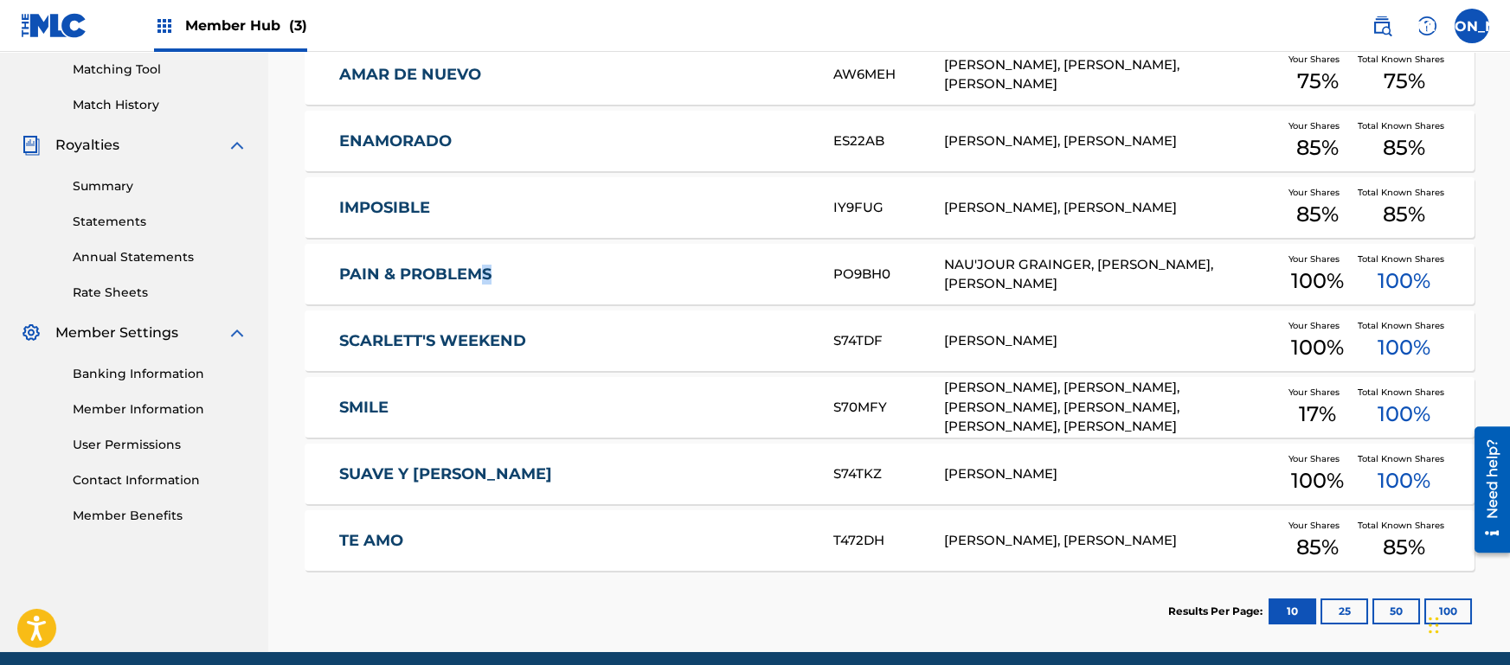
drag, startPoint x: 479, startPoint y: 294, endPoint x: 537, endPoint y: 258, distance: 69.2
click at [537, 258] on div "PAIN & PROBLEMS PO9BH0 NAU'JOUR GRAINGER, [PERSON_NAME], [PERSON_NAME] Your Sha…" at bounding box center [890, 274] width 1170 height 61
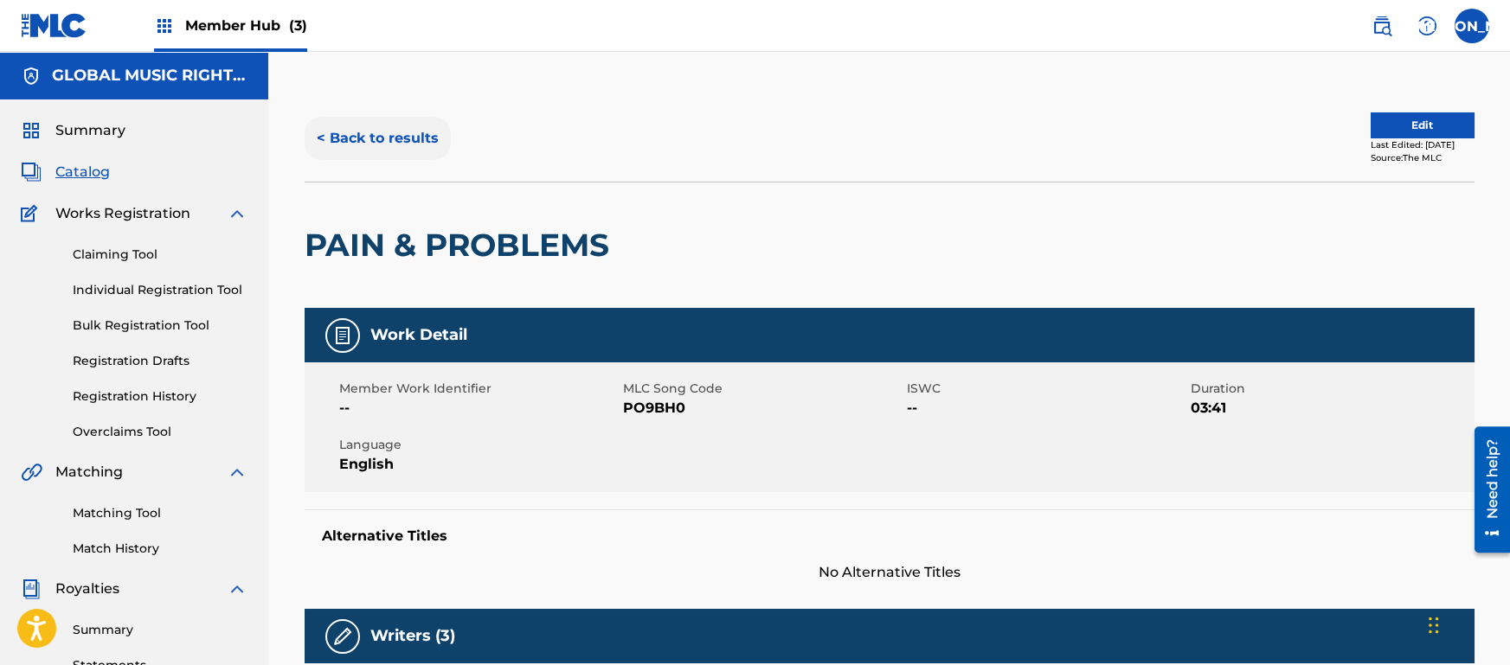
click at [413, 151] on button "< Back to results" at bounding box center [378, 138] width 146 height 43
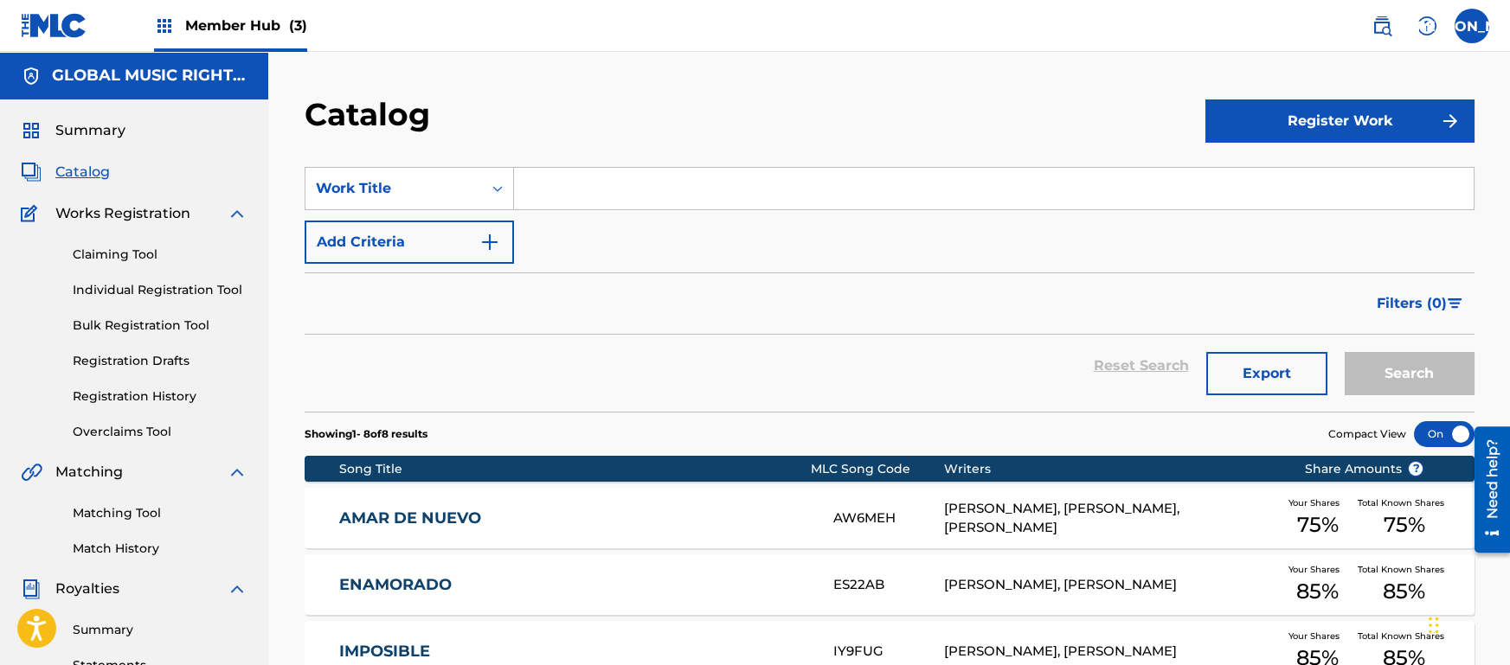
scroll to position [513, 0]
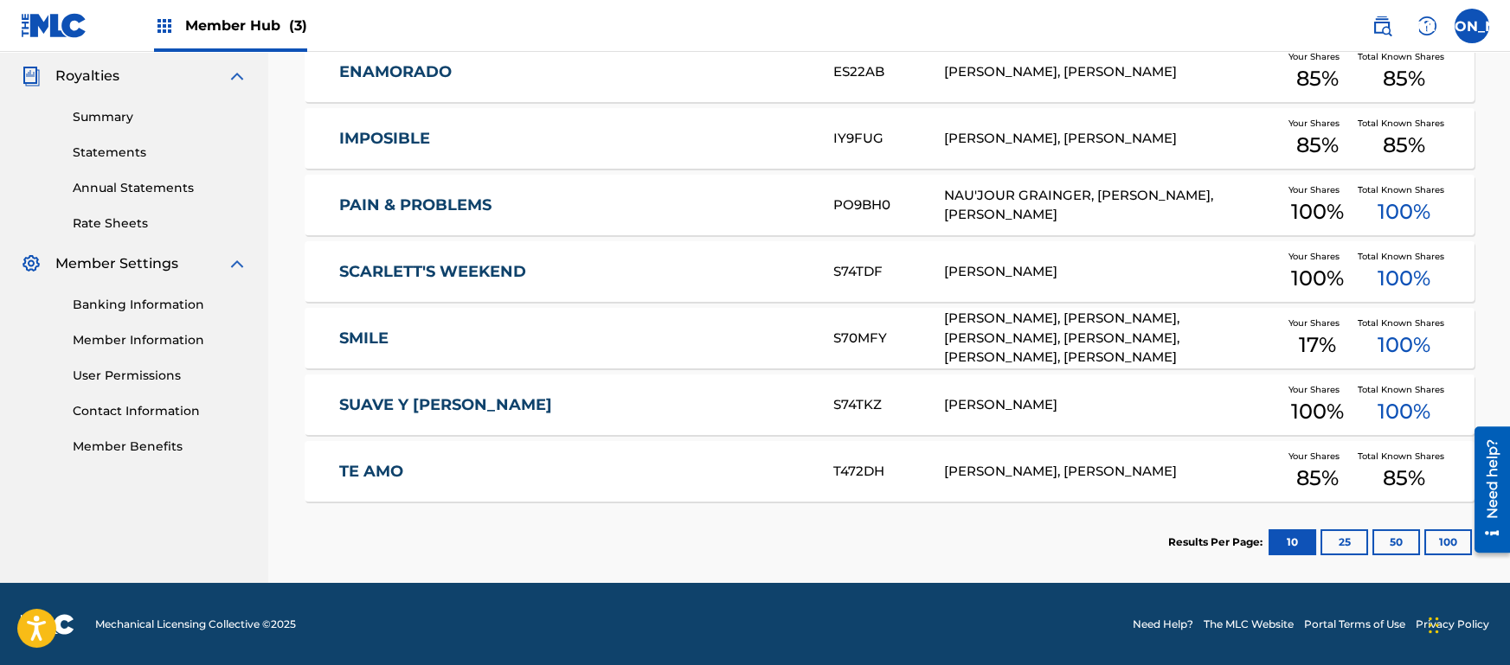
click at [469, 577] on section "Results Per Page: 10 25 50 100" at bounding box center [890, 542] width 1170 height 81
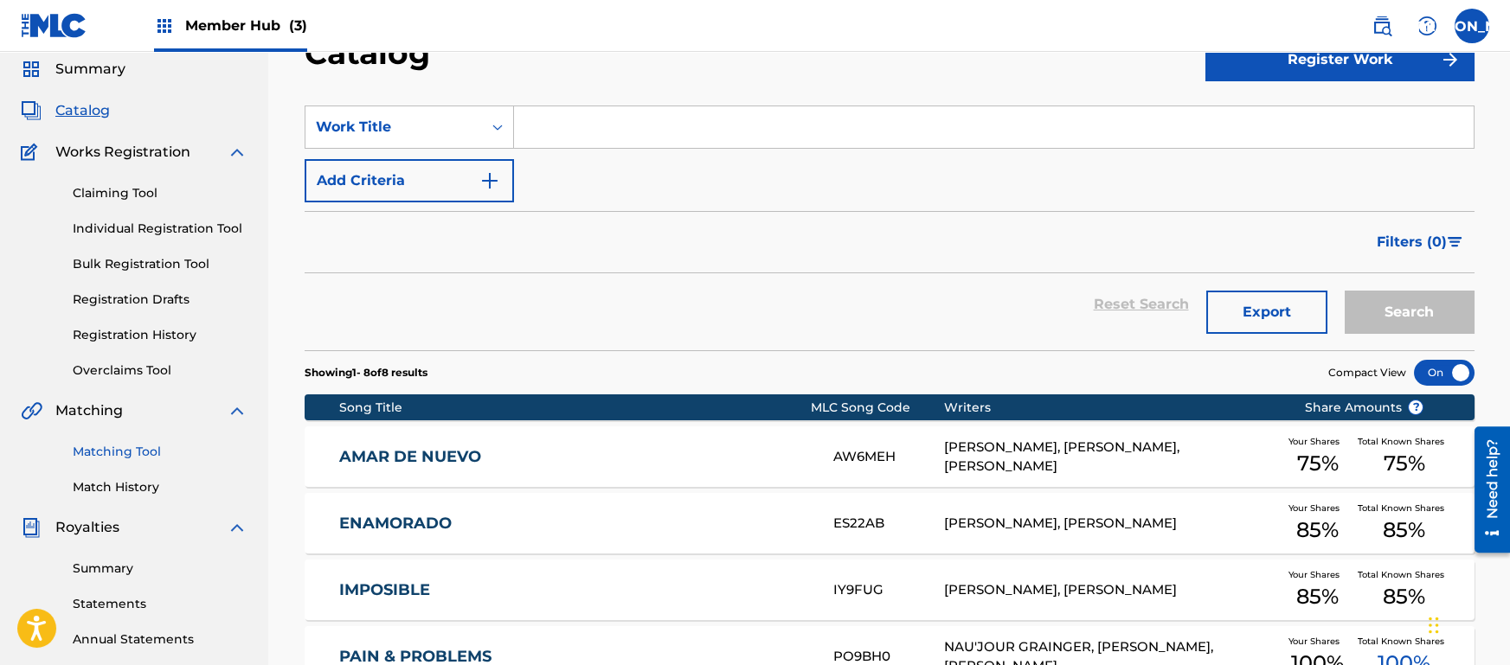
scroll to position [0, 0]
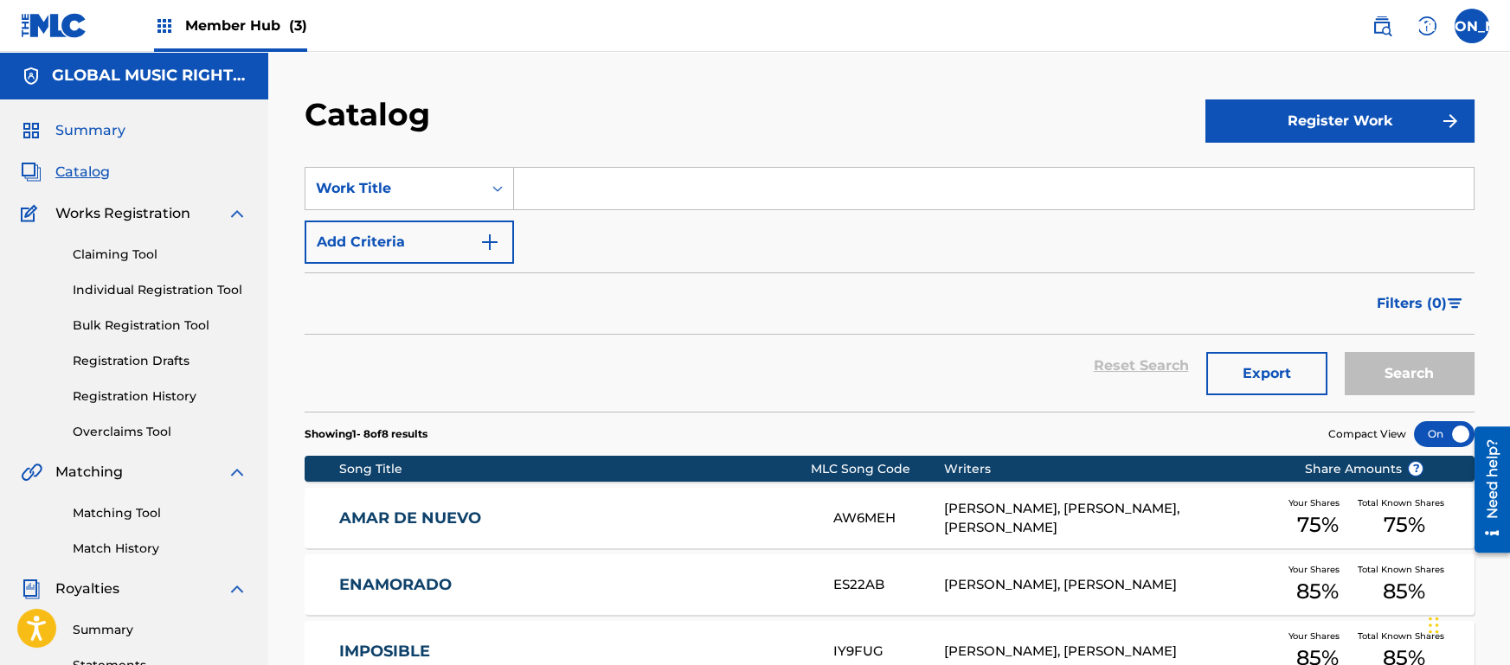
click at [102, 133] on span "Summary" at bounding box center [90, 130] width 70 height 21
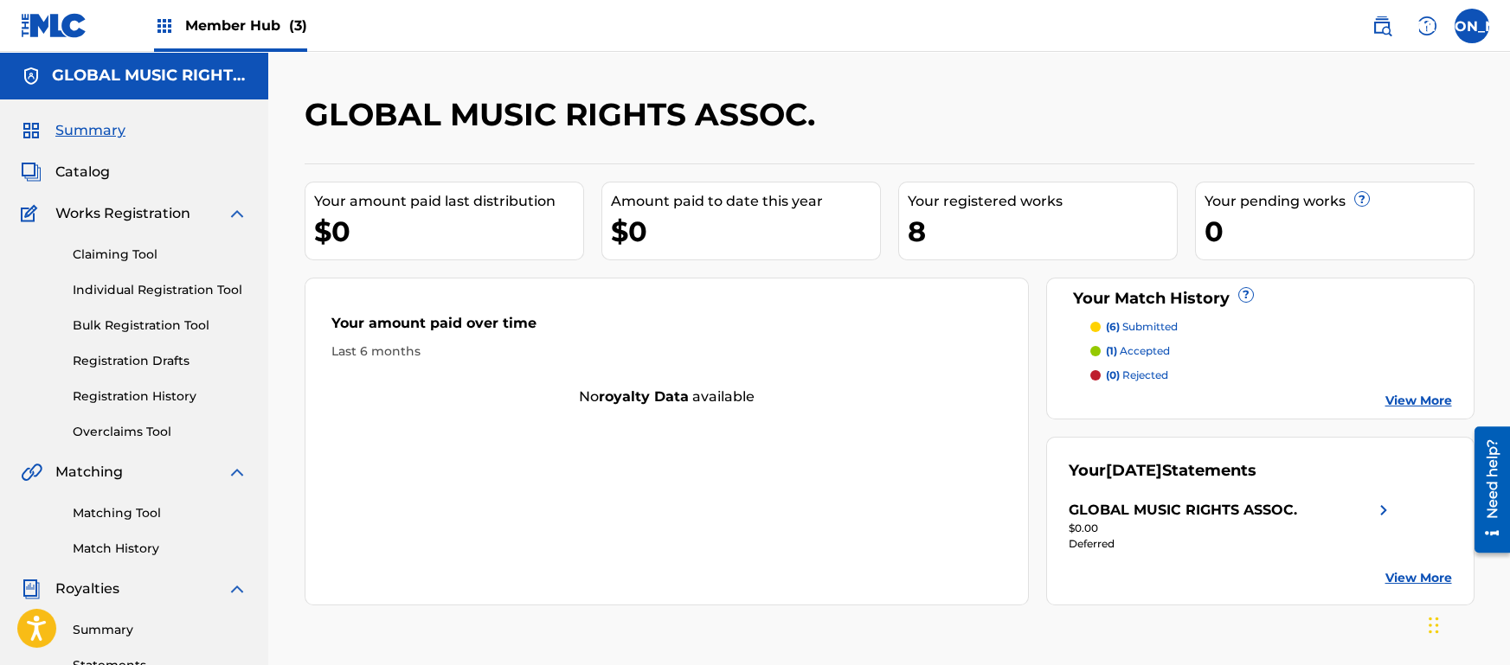
scroll to position [161, 0]
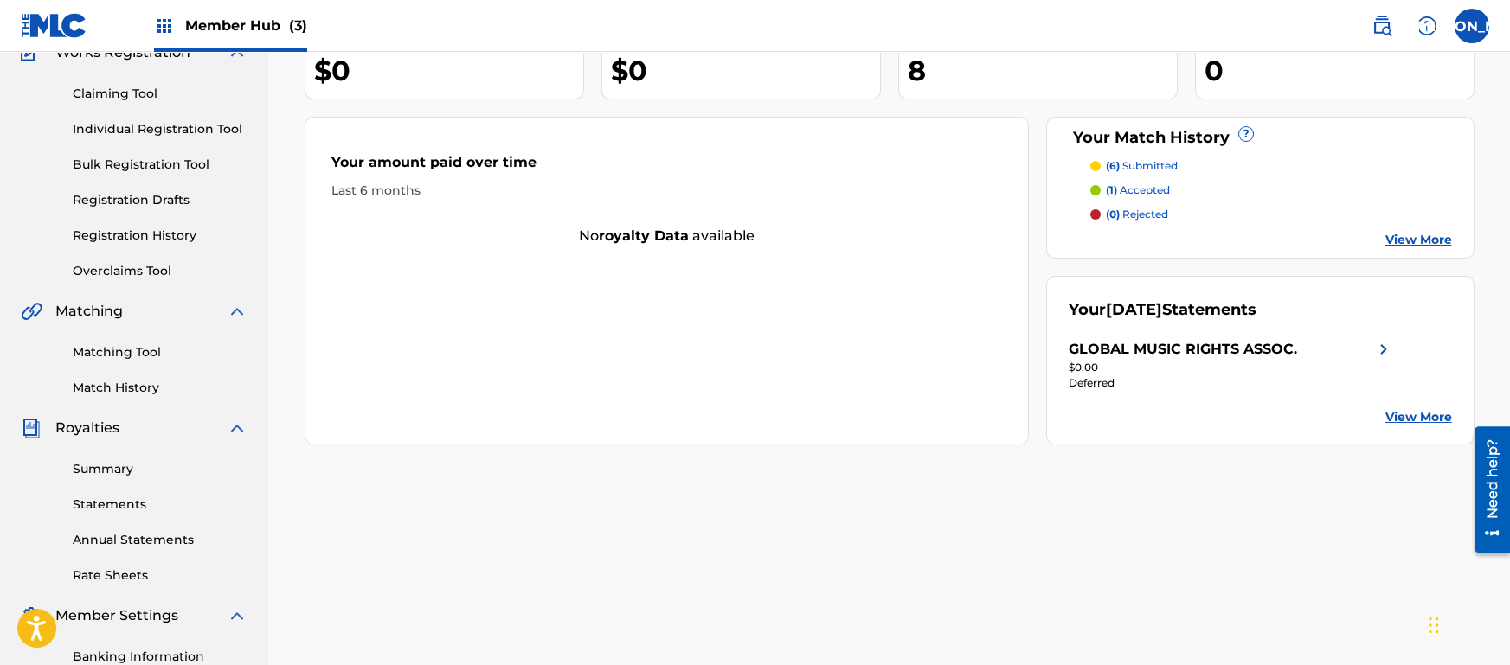
click at [1340, 474] on div "GLOBAL MUSIC RIGHTS ASSOC. Your amount paid last distribution $0 Amount paid to…" at bounding box center [890, 381] width 1212 height 895
click at [679, 471] on div "GLOBAL MUSIC RIGHTS ASSOC. Your amount paid last distribution $0 Amount paid to…" at bounding box center [890, 381] width 1212 height 895
